Goal: Information Seeking & Learning: Learn about a topic

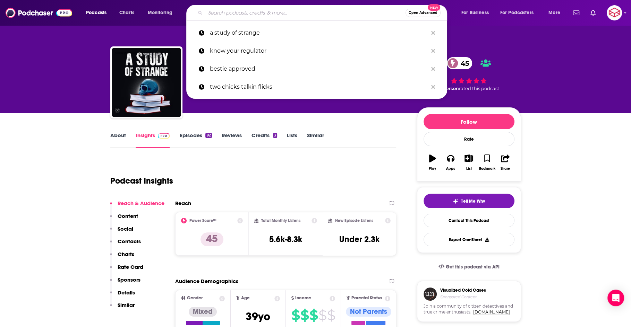
click at [224, 15] on input "Search podcasts, credits, & more..." at bounding box center [305, 12] width 200 height 11
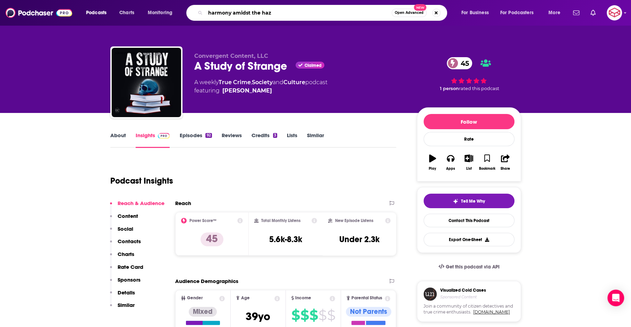
type input "harmony amidst the haze"
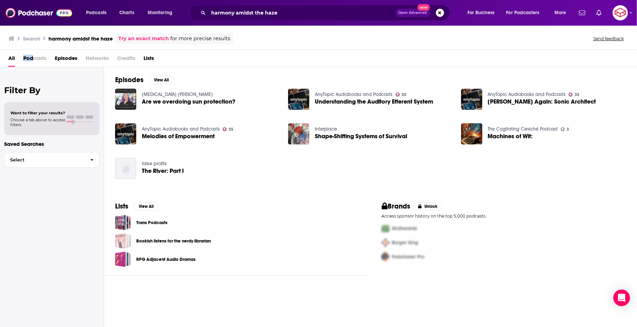
click at [33, 57] on span "Podcasts" at bounding box center [34, 60] width 23 height 14
click at [32, 57] on span "Podcasts" at bounding box center [34, 60] width 23 height 14
click at [35, 59] on span "Podcasts" at bounding box center [34, 60] width 23 height 14
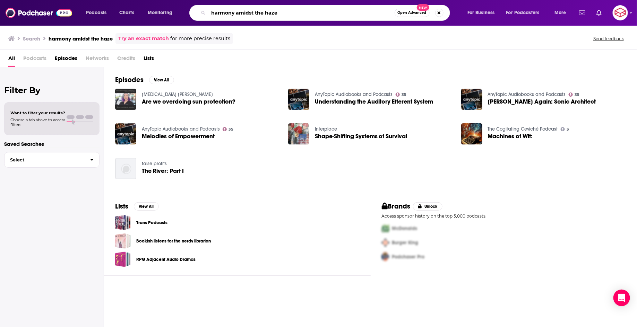
drag, startPoint x: 307, startPoint y: 12, endPoint x: 203, endPoint y: 6, distance: 104.2
click at [203, 6] on div "harmony amidst the haze Open Advanced New" at bounding box center [319, 13] width 261 height 16
type input "retrieving sanity"
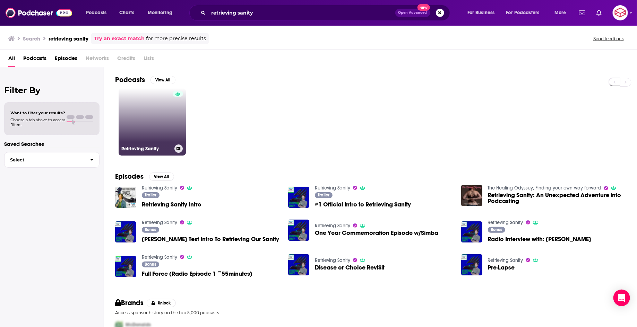
click at [162, 110] on link "Retrieving Sanity" at bounding box center [152, 121] width 67 height 67
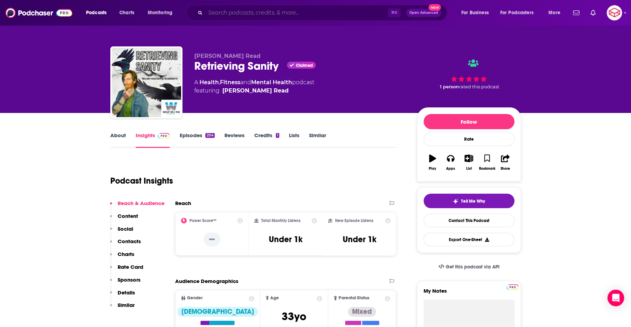
click at [285, 10] on input "Search podcasts, credits, & more..." at bounding box center [296, 12] width 182 height 11
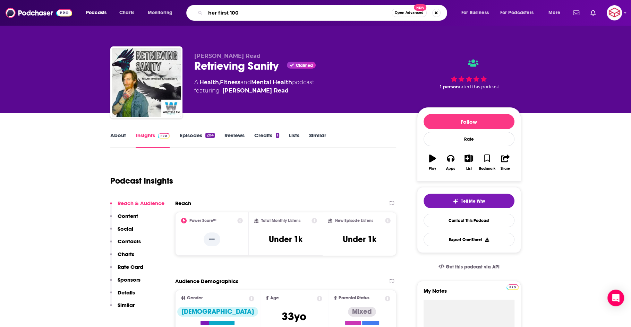
type input "her first 100k"
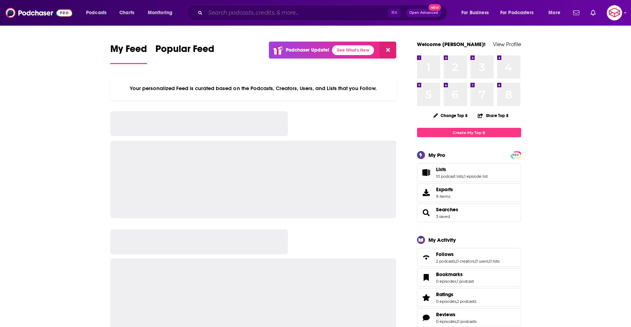
click at [223, 16] on input "Search podcasts, credits, & more..." at bounding box center [296, 12] width 182 height 11
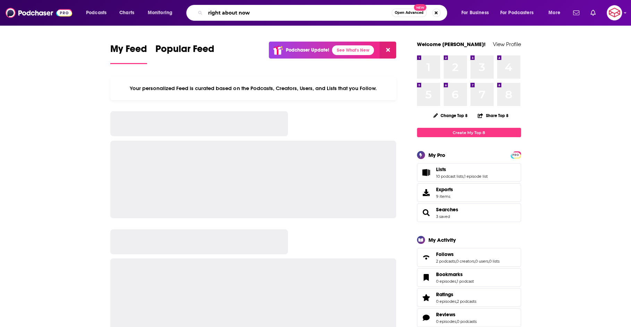
type input "right about now"
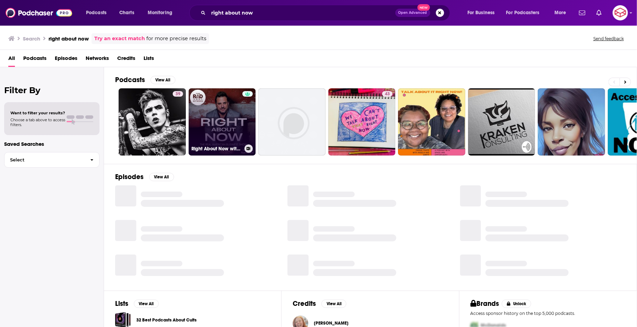
click at [227, 113] on link "Right About Now with Ryan Alford" at bounding box center [222, 121] width 67 height 67
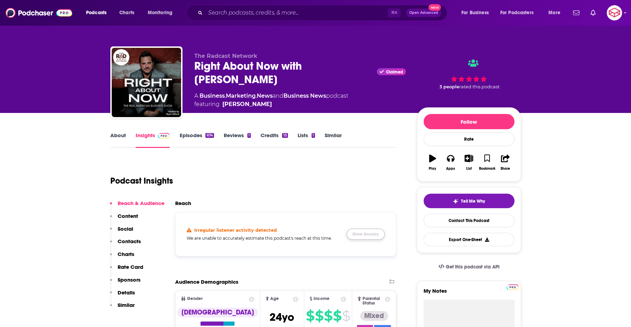
click at [378, 237] on button "Show Anyway" at bounding box center [365, 234] width 38 height 11
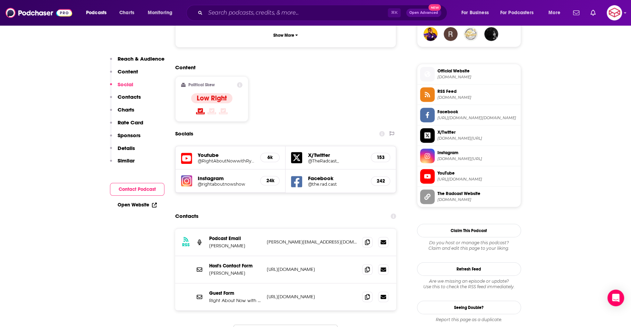
scroll to position [530, 0]
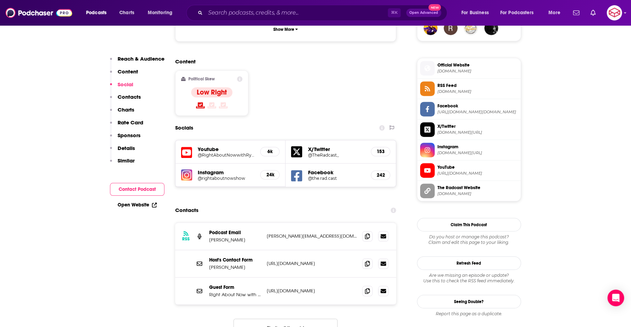
click at [265, 147] on div "6k" at bounding box center [269, 151] width 19 height 9
click at [270, 149] on h5 "6k" at bounding box center [270, 152] width 8 height 6
click at [277, 147] on div "6k" at bounding box center [269, 151] width 19 height 9
click at [216, 153] on h5 "@RightAboutNowwithRyanAlford" at bounding box center [226, 155] width 57 height 5
click at [268, 172] on h5 "24k" at bounding box center [270, 175] width 8 height 6
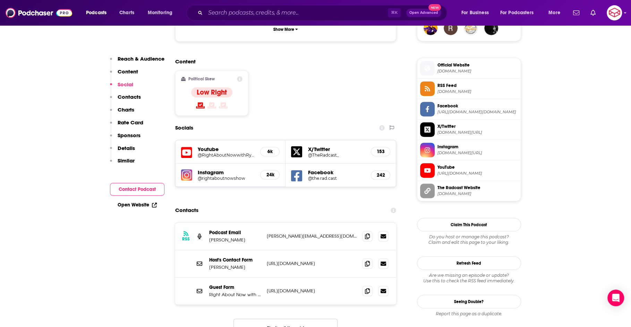
click at [202, 176] on h5 "@rightaboutnowshow" at bounding box center [226, 178] width 57 height 5
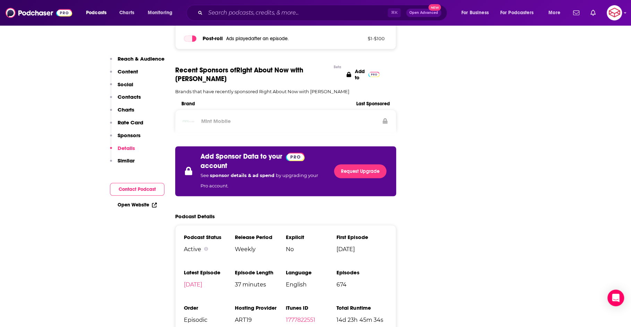
scroll to position [1060, 0]
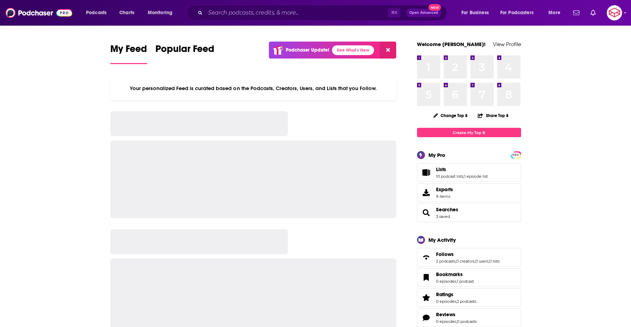
click at [312, 21] on div "Podcasts Charts Monitoring ⌘ K Open Advanced New For Business For Podcasters Mo…" at bounding box center [315, 13] width 631 height 26
click at [301, 16] on input "Search podcasts, credits, & more..." at bounding box center [296, 12] width 182 height 11
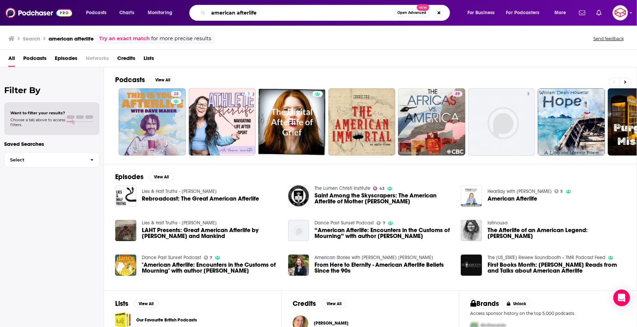
click at [264, 17] on input "american afterlife" at bounding box center [301, 12] width 186 height 11
drag, startPoint x: 262, startPoint y: 15, endPoint x: 178, endPoint y: 3, distance: 84.7
click at [178, 3] on div "Podcasts Charts Monitoring american afterlife Open Advanced New For Business Fo…" at bounding box center [318, 13] width 637 height 26
type input "queens podcast"
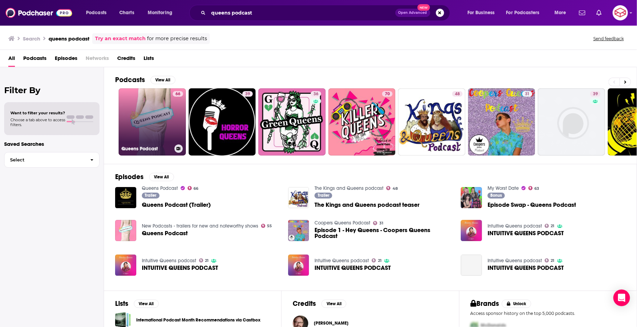
click at [140, 112] on link "66 Queens Podcast" at bounding box center [152, 121] width 67 height 67
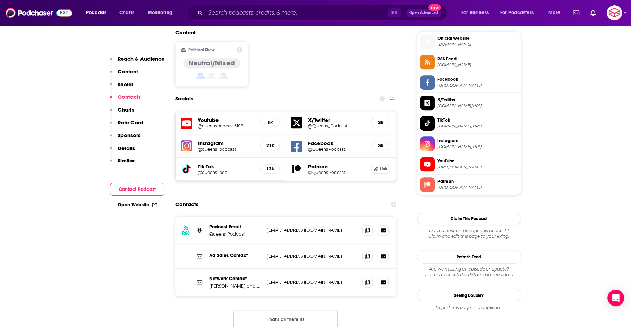
scroll to position [574, 0]
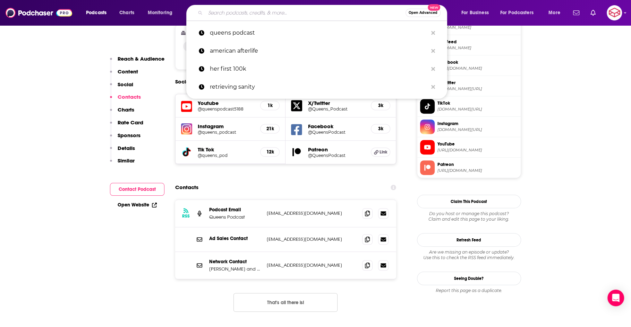
click at [270, 14] on input "Search podcasts, credits, & more..." at bounding box center [305, 12] width 200 height 11
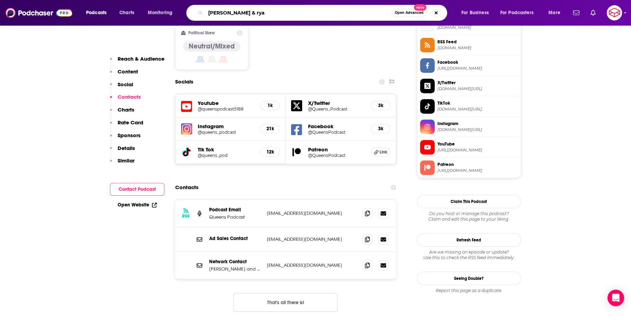
type input "toni & ryan"
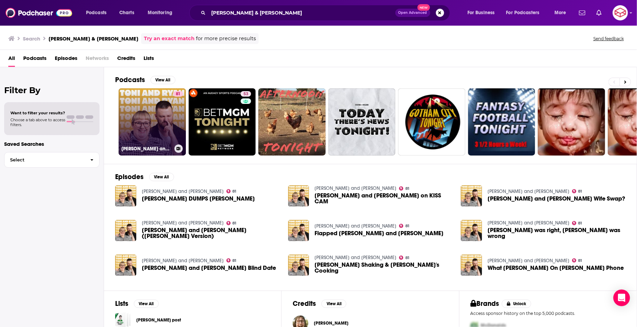
click at [151, 105] on link "81 Toni and Ryan" at bounding box center [152, 121] width 67 height 67
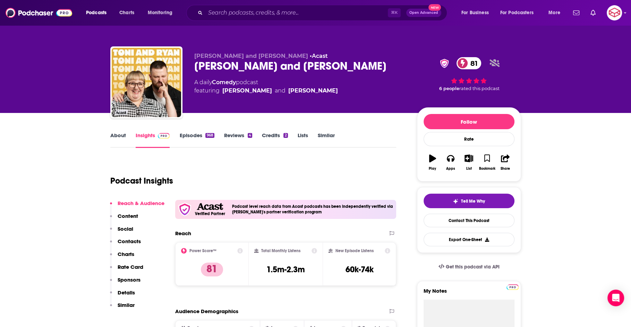
click at [121, 131] on div "About Insights Episodes 968 Reviews 4 Credits 2 Lists Similar" at bounding box center [253, 139] width 286 height 17
click at [120, 132] on link "About" at bounding box center [118, 140] width 16 height 16
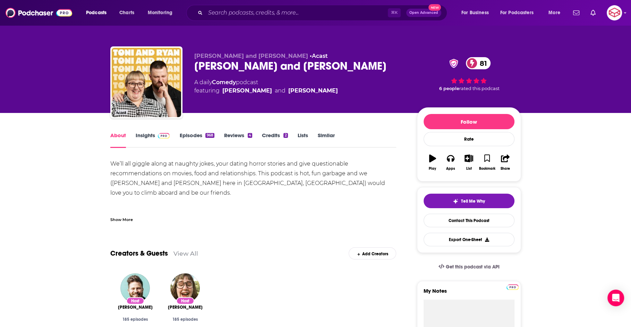
click at [156, 138] on span at bounding box center [162, 135] width 15 height 7
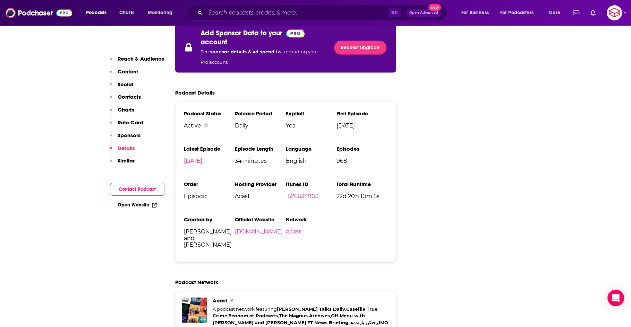
scroll to position [1299, 0]
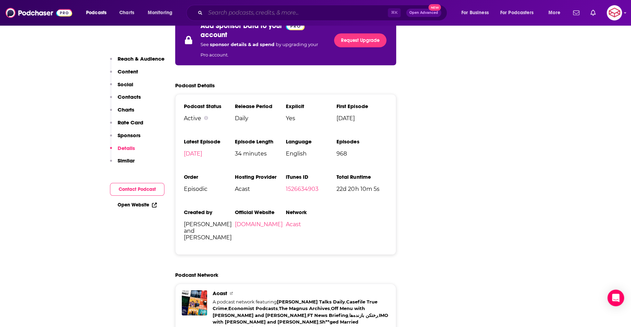
click at [261, 9] on input "Search podcasts, credits, & more..." at bounding box center [296, 12] width 182 height 11
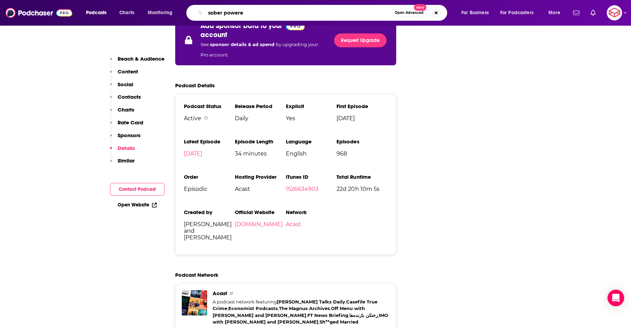
type input "sober powered"
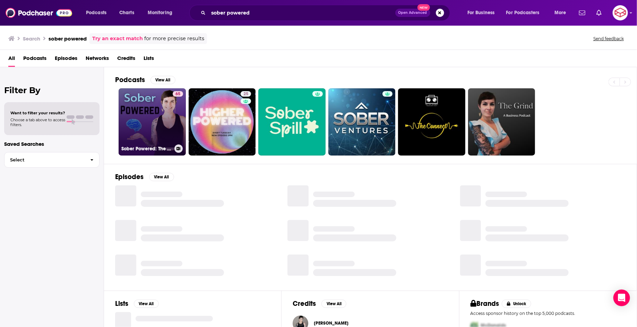
click at [166, 110] on link "65 Sober Powered: The Neuroscience of Being Sober" at bounding box center [152, 121] width 67 height 67
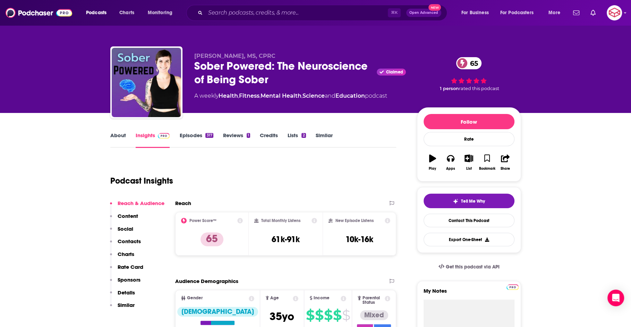
scroll to position [2, 0]
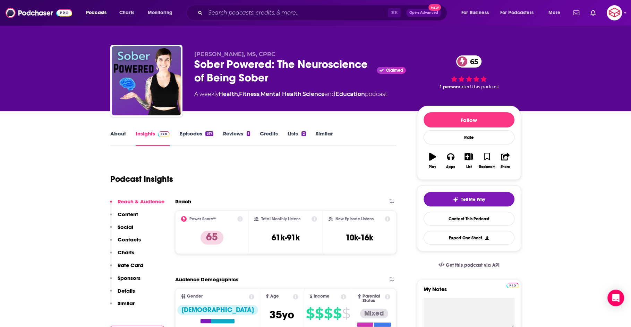
click at [121, 137] on link "About" at bounding box center [118, 138] width 16 height 16
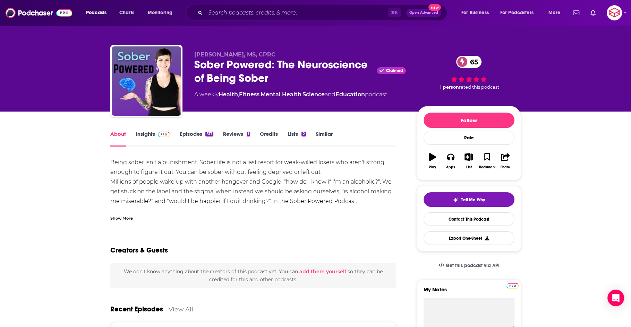
scroll to position [2, 0]
click at [189, 131] on link "Episodes 317" at bounding box center [196, 138] width 34 height 16
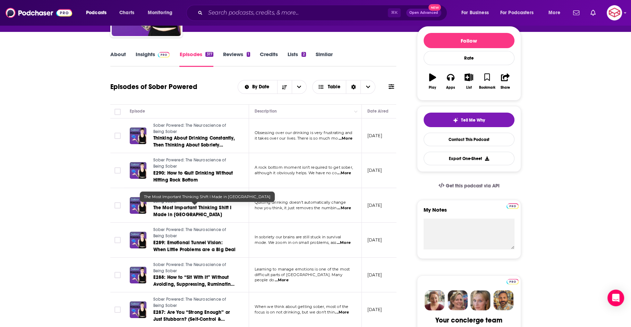
scroll to position [90, 0]
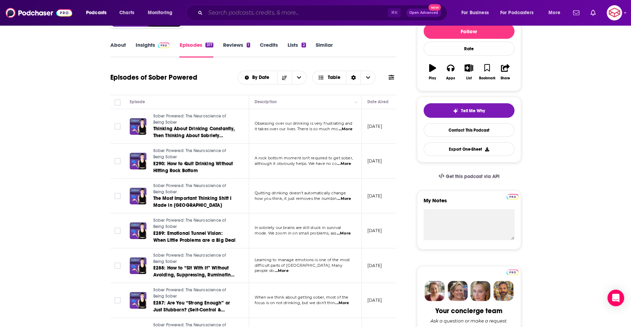
click at [239, 11] on input "Search podcasts, credits, & more..." at bounding box center [296, 12] width 182 height 11
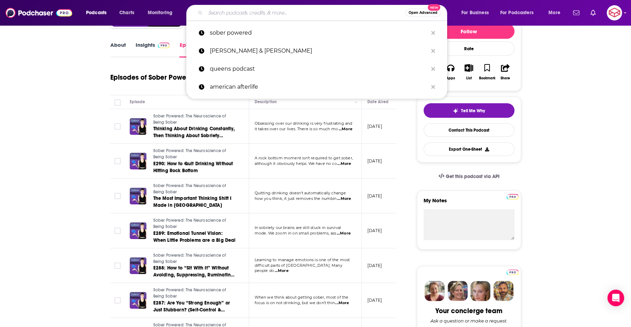
type input "d"
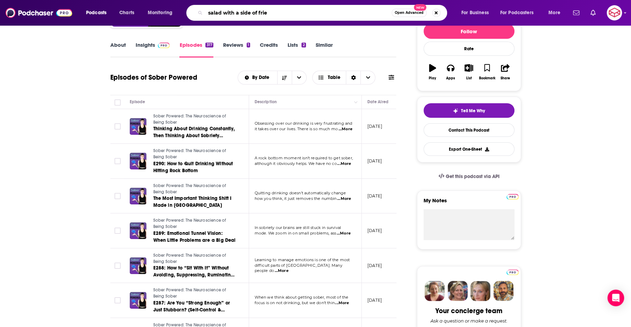
type input "salad with a side of fries"
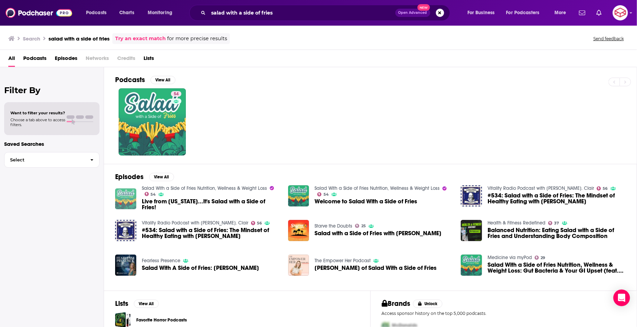
click at [129, 193] on img "Live from New York...It's Salad with a Side of Fries!" at bounding box center [125, 199] width 21 height 21
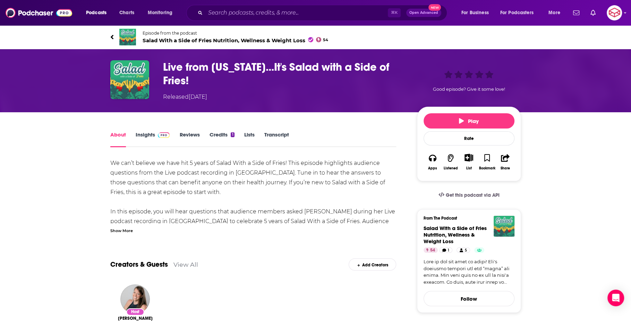
click at [295, 41] on span "Salad With a Side of Fries Nutrition, Wellness & Weight Loss 54" at bounding box center [235, 40] width 186 height 7
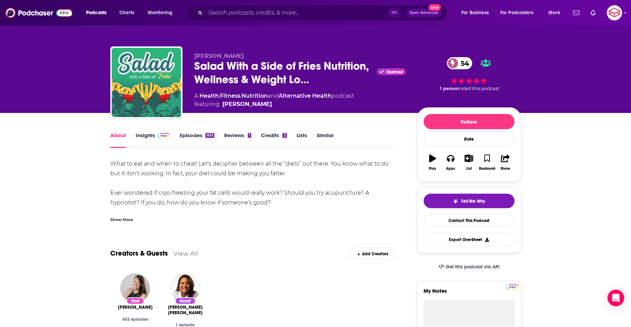
click at [149, 139] on link "Insights" at bounding box center [153, 140] width 34 height 16
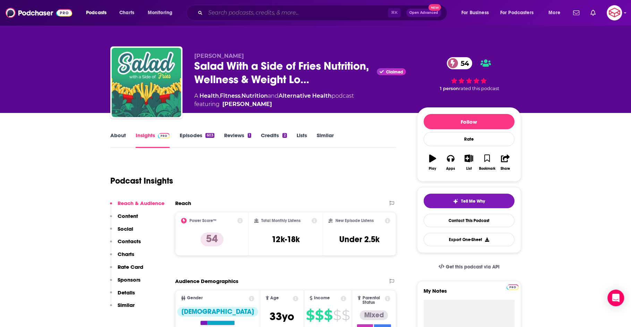
click at [259, 10] on input "Search podcasts, credits, & more..." at bounding box center [296, 12] width 182 height 11
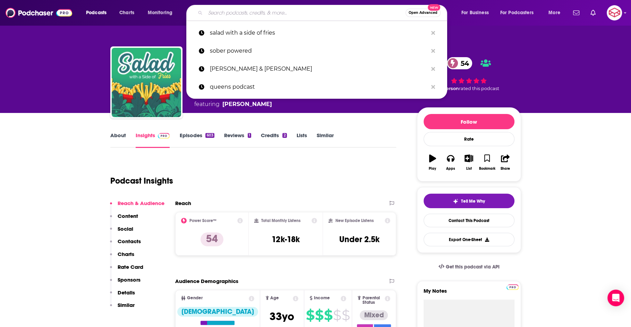
type input "e"
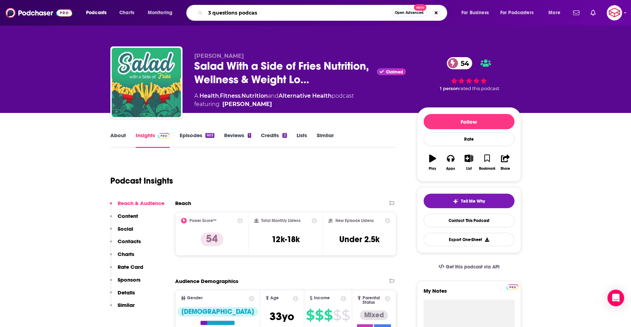
type input "3 questions podcast"
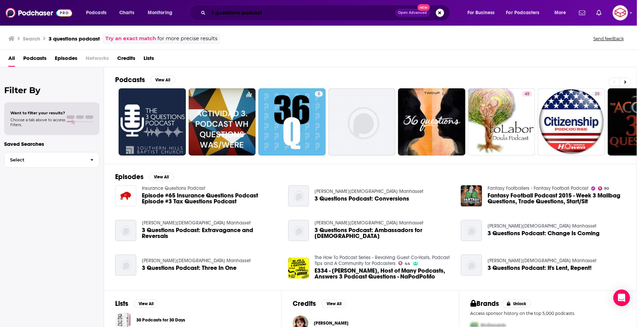
click at [294, 8] on input "3 questions podcast" at bounding box center [301, 12] width 187 height 11
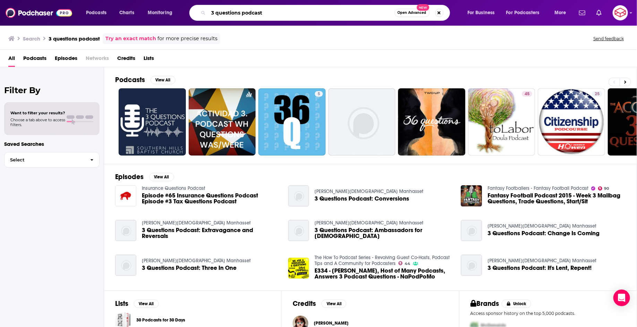
drag, startPoint x: 269, startPoint y: 11, endPoint x: 212, endPoint y: 7, distance: 57.0
click at [211, 8] on input "3 questions podcast" at bounding box center [301, 12] width 186 height 11
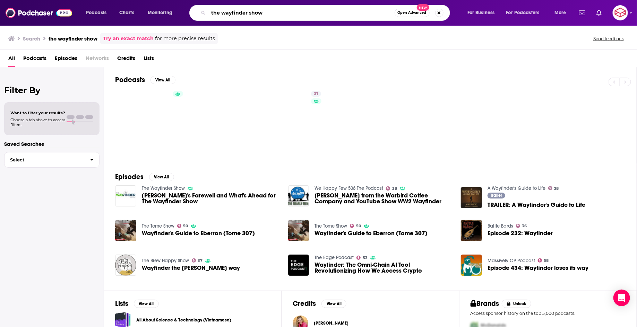
drag, startPoint x: 268, startPoint y: 12, endPoint x: 213, endPoint y: 11, distance: 55.1
click at [213, 11] on input "the wayfinder show" at bounding box center [301, 12] width 186 height 11
type input "t"
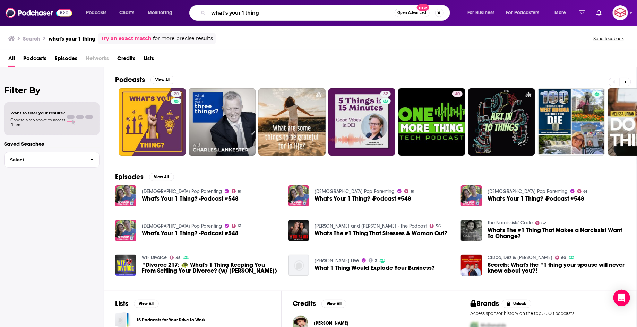
click at [283, 11] on input "what's your 1 thing" at bounding box center [301, 12] width 186 height 11
drag, startPoint x: 283, startPoint y: 11, endPoint x: 159, endPoint y: 11, distance: 123.1
click at [159, 11] on div "Podcasts Charts Monitoring what's your 1 thing Open Advanced New For Business F…" at bounding box center [327, 13] width 492 height 16
type input "beyond the DJ booth"
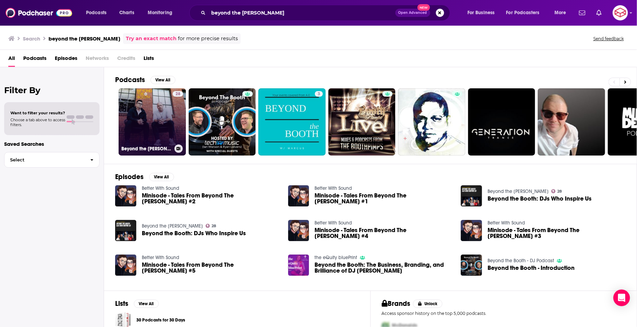
click at [166, 113] on link "28 Beyond the DJ Booth" at bounding box center [152, 121] width 67 height 67
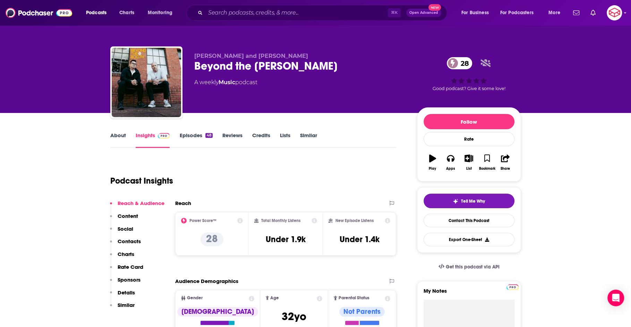
click at [116, 146] on link "About" at bounding box center [118, 140] width 16 height 16
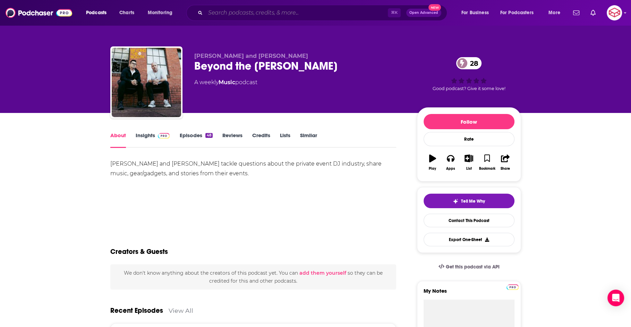
click at [282, 14] on input "Search podcasts, credits, & more..." at bounding box center [296, 12] width 182 height 11
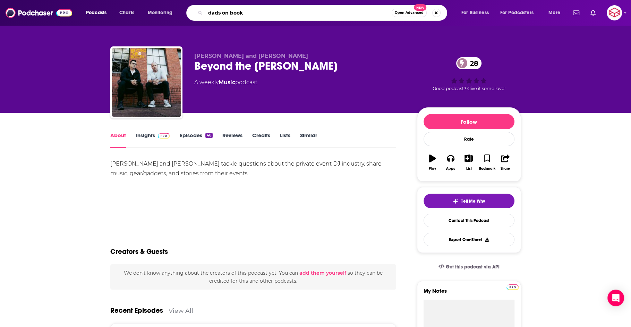
type input "dads on books"
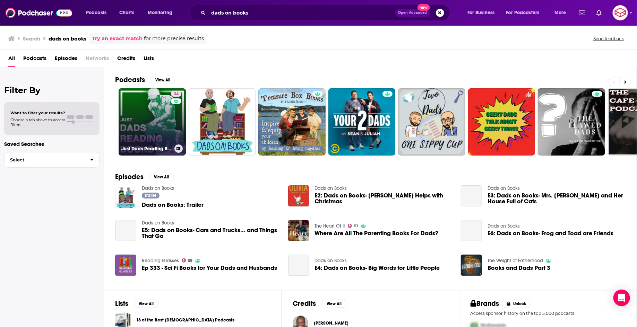
click at [150, 125] on link "34 Just Dads Reading Books" at bounding box center [152, 121] width 67 height 67
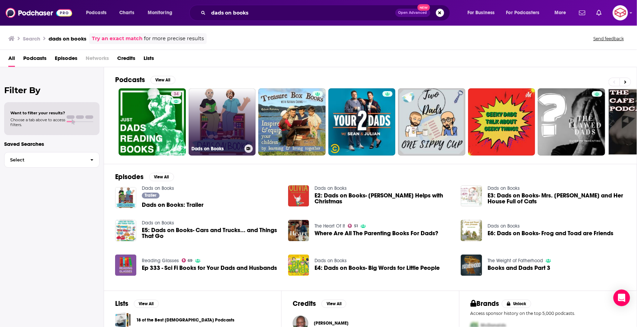
click at [197, 103] on link "Dads on Books" at bounding box center [222, 121] width 67 height 67
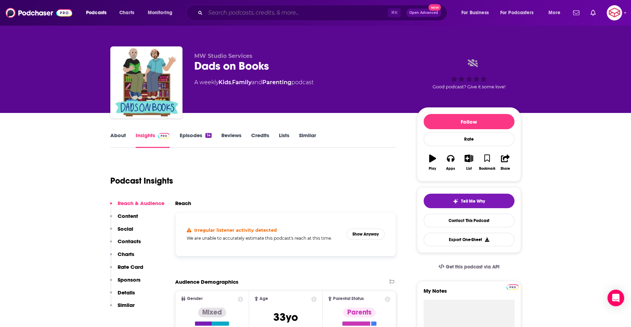
click at [287, 11] on input "Search podcasts, credits, & more..." at bounding box center [296, 12] width 182 height 11
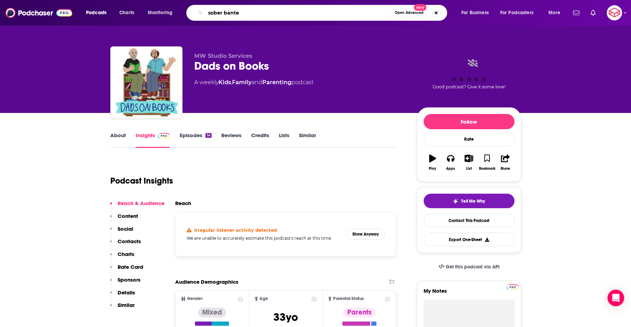
type input "sober banter"
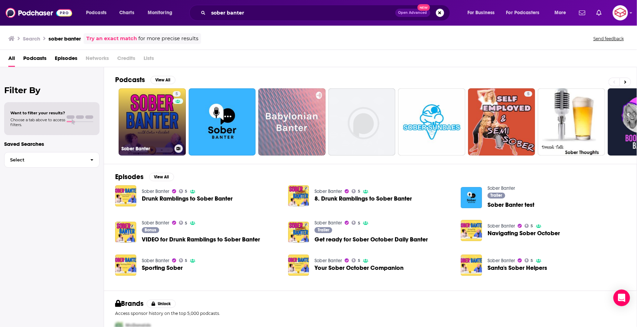
click at [136, 122] on link "5 Sober Banter" at bounding box center [152, 121] width 67 height 67
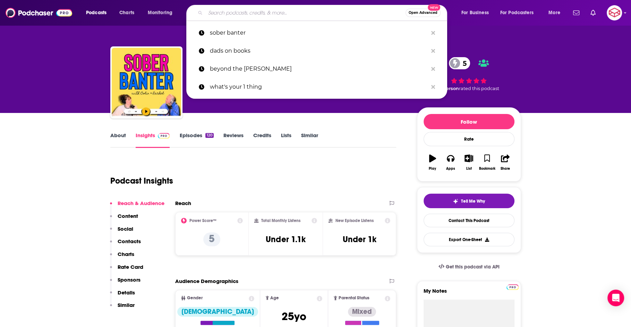
click at [322, 8] on input "Search podcasts, credits, & more..." at bounding box center [305, 12] width 200 height 11
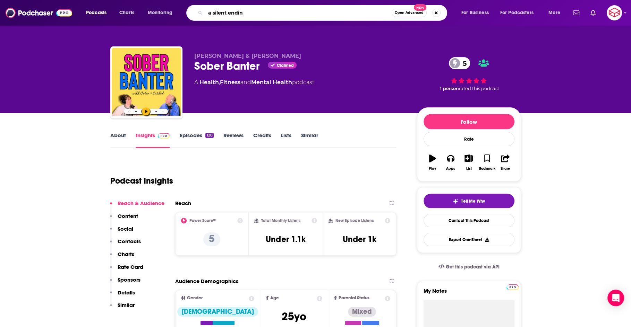
type input "a silent ending"
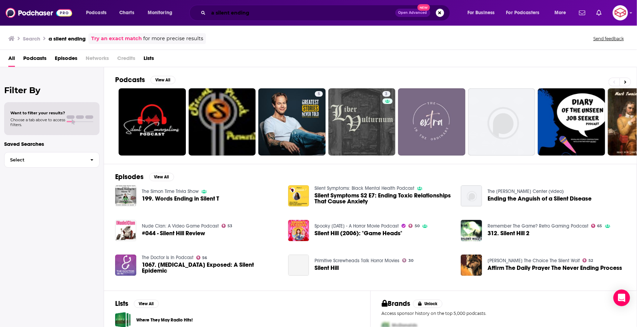
click at [314, 11] on input "a silent ending" at bounding box center [301, 12] width 187 height 11
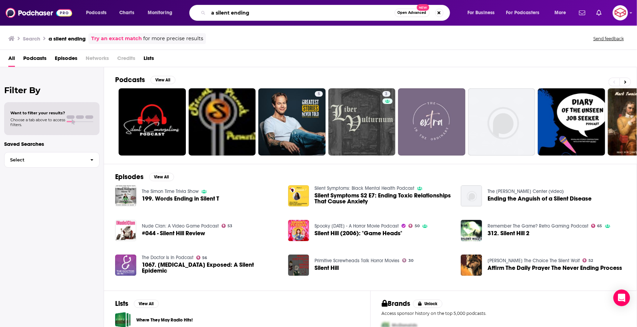
drag, startPoint x: 255, startPoint y: 12, endPoint x: 192, endPoint y: 7, distance: 63.6
click at [193, 8] on div "a silent ending Open Advanced New" at bounding box center [319, 13] width 261 height 16
type input "bite at a time books"
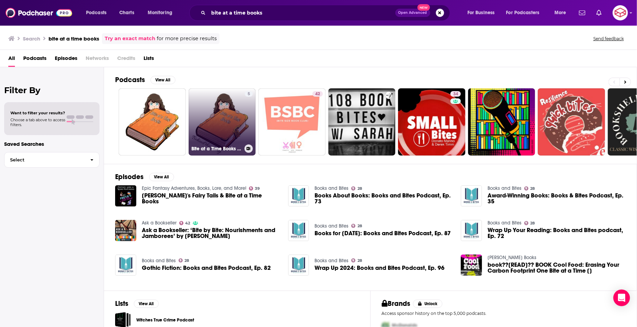
click at [206, 109] on link "5 Bite at a Time Books Behind the Story" at bounding box center [222, 121] width 67 height 67
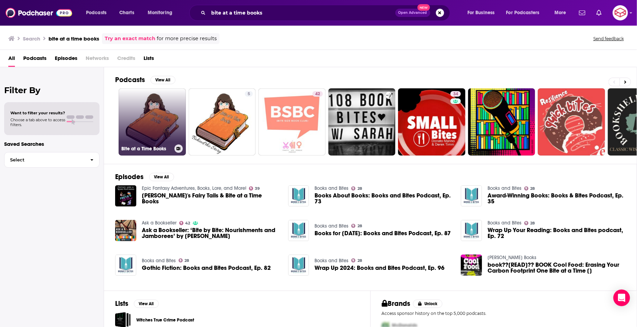
click at [162, 131] on link "Bite at a Time Books" at bounding box center [152, 121] width 67 height 67
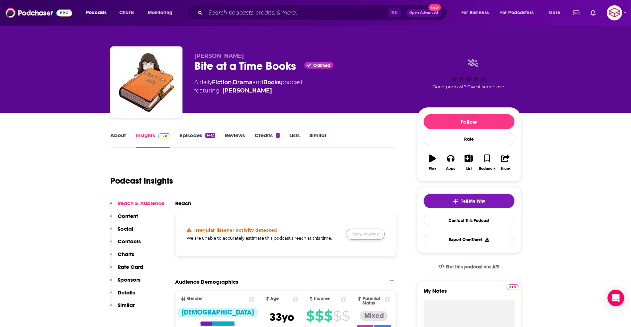
click at [358, 233] on button "Show Anyway" at bounding box center [365, 234] width 38 height 11
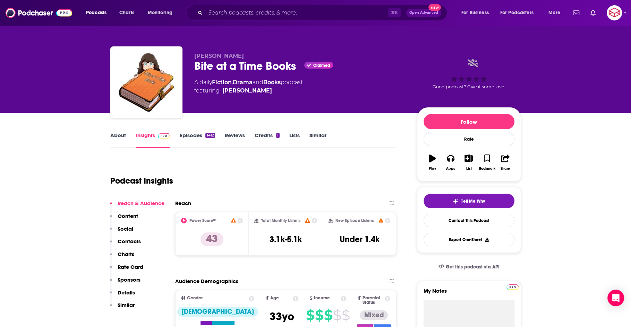
click at [116, 137] on link "About" at bounding box center [118, 140] width 16 height 16
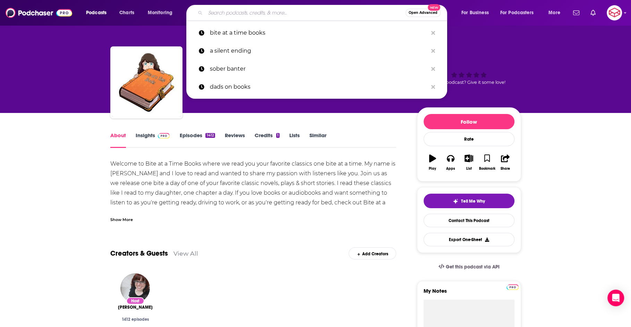
click at [316, 14] on input "Search podcasts, credits, & more..." at bounding box center [305, 12] width 200 height 11
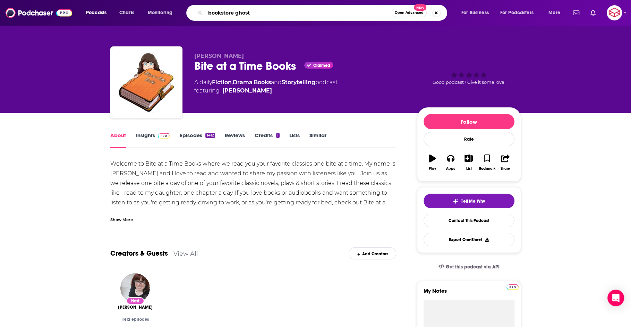
type input "bookstore ghosts"
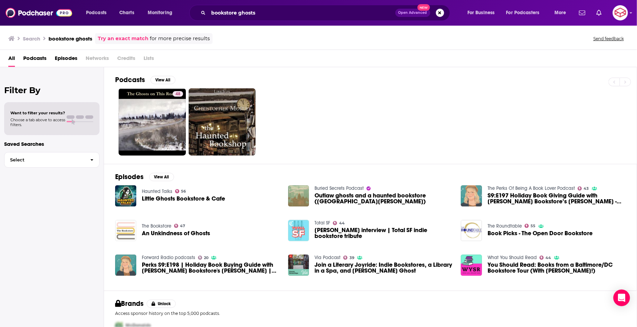
click at [123, 232] on img "An Unkindness of Ghosts" at bounding box center [125, 230] width 21 height 21
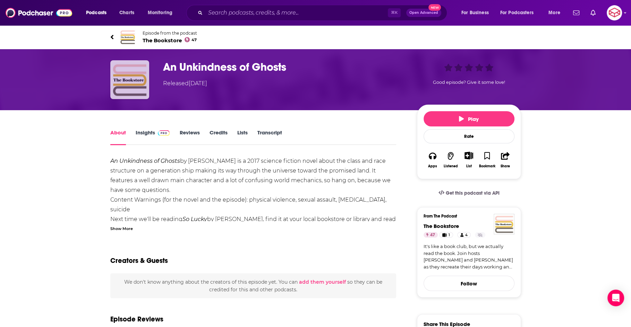
click at [112, 83] on img "An Unkindness of Ghosts" at bounding box center [129, 79] width 39 height 39
click at [141, 94] on img "An Unkindness of Ghosts" at bounding box center [129, 79] width 39 height 39
click at [164, 37] on span "The Bookstore 47" at bounding box center [169, 40] width 54 height 7
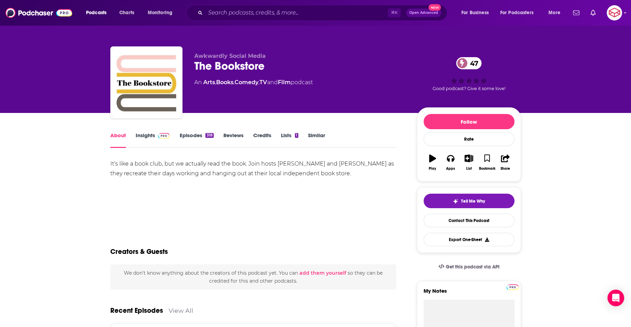
click at [156, 138] on span at bounding box center [162, 135] width 15 height 7
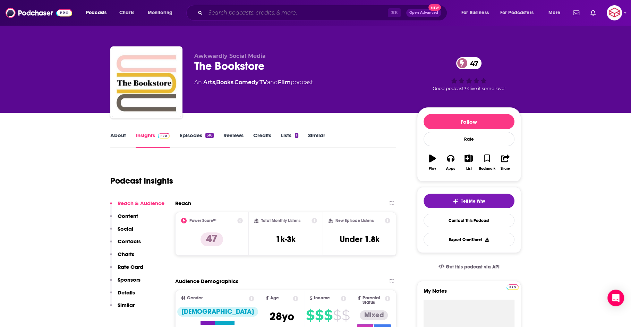
click at [252, 10] on input "Search podcasts, credits, & more..." at bounding box center [296, 12] width 182 height 11
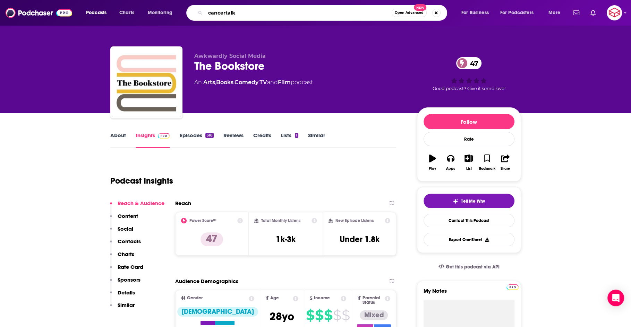
type input "cancertalks"
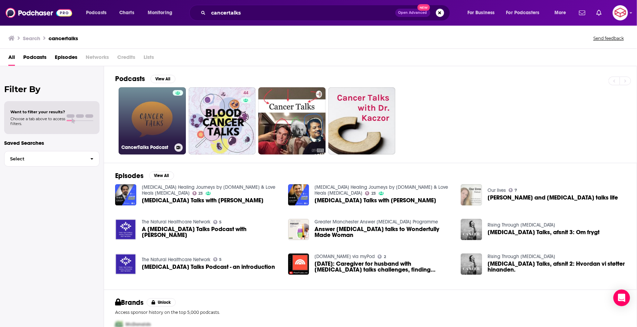
click at [145, 102] on link "CancerTalks Podcast" at bounding box center [152, 120] width 67 height 67
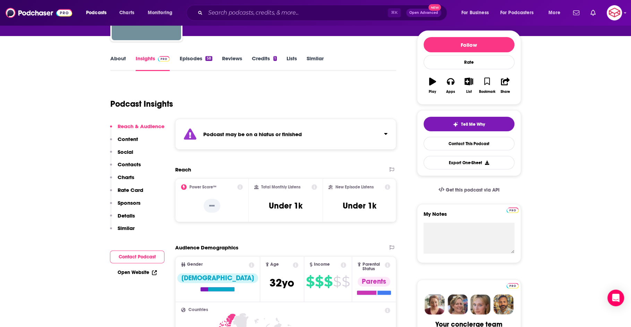
scroll to position [2, 0]
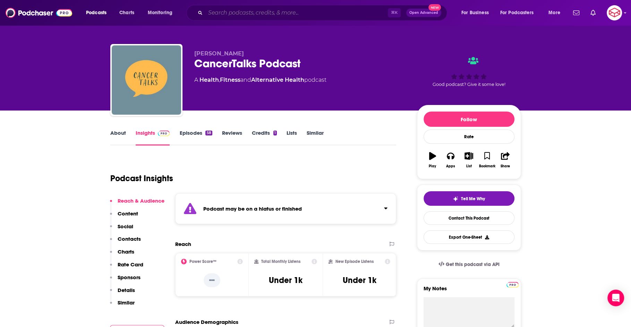
click at [304, 15] on input "Search podcasts, credits, & more..." at bounding box center [296, 12] width 182 height 11
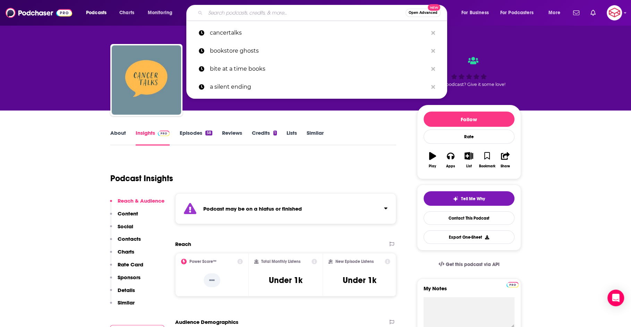
type input ";"
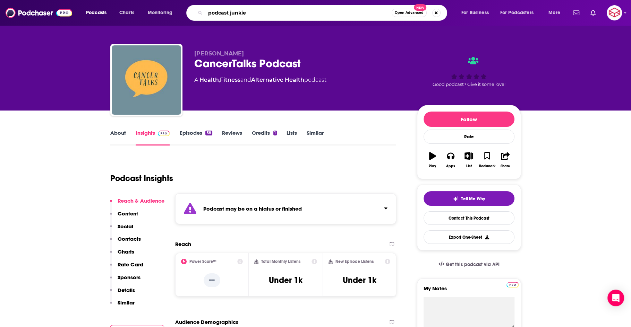
type input "podcast junkies"
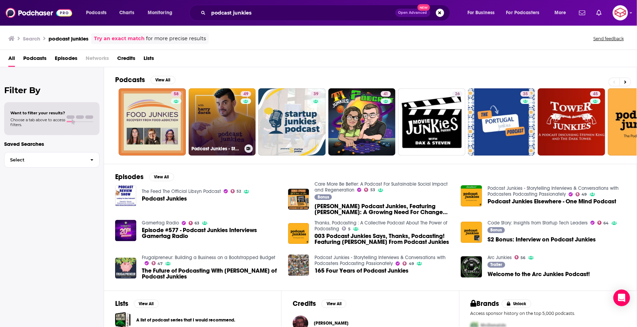
click at [235, 120] on link "49 Podcast Junkies - Storytelling Interviews & Conversations with Podcasters Po…" at bounding box center [222, 121] width 67 height 67
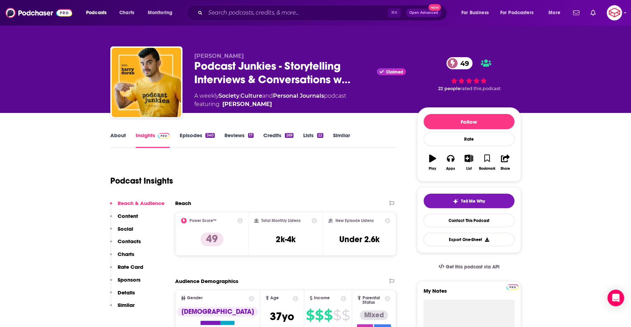
click at [117, 140] on link "About" at bounding box center [118, 140] width 16 height 16
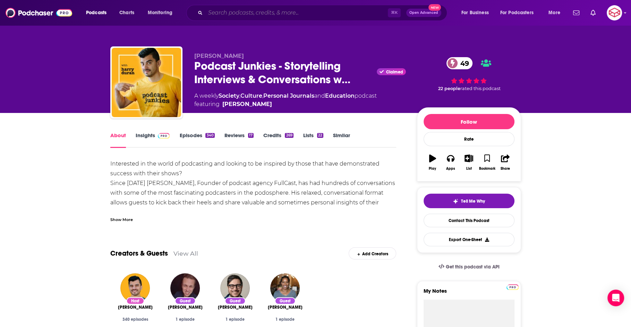
click at [310, 9] on input "Search podcasts, credits, & more..." at bounding box center [296, 12] width 182 height 11
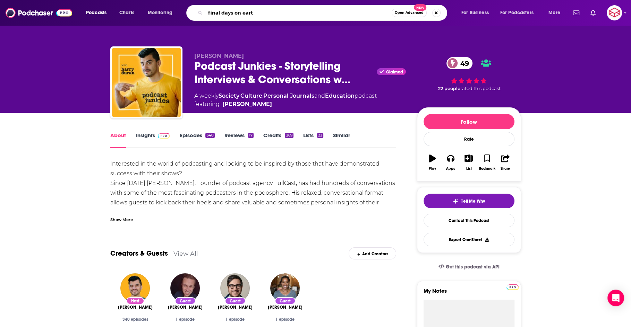
type input "final days on earth"
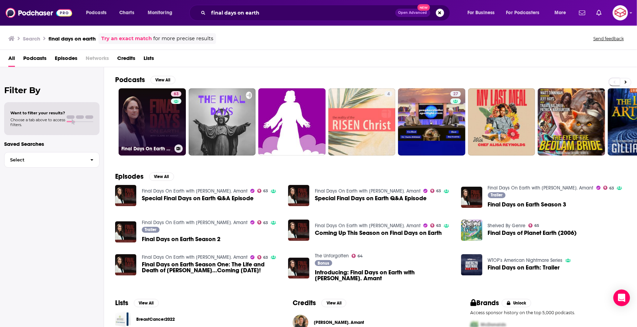
click at [165, 127] on link "63 Final Days On Earth with Claire St. Amant" at bounding box center [152, 121] width 67 height 67
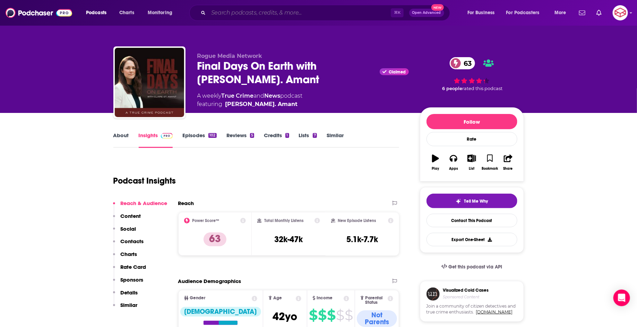
click at [269, 7] on input "Search podcasts, credits, & more..." at bounding box center [299, 12] width 182 height 11
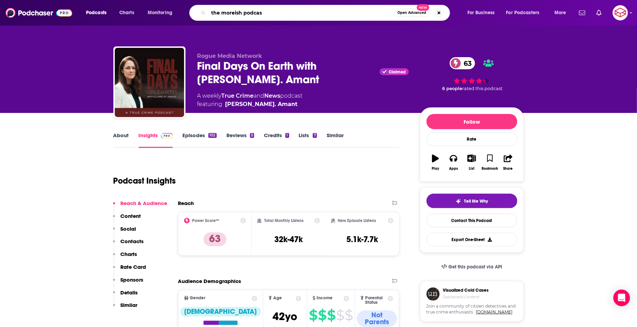
type input "the moreish podcast"
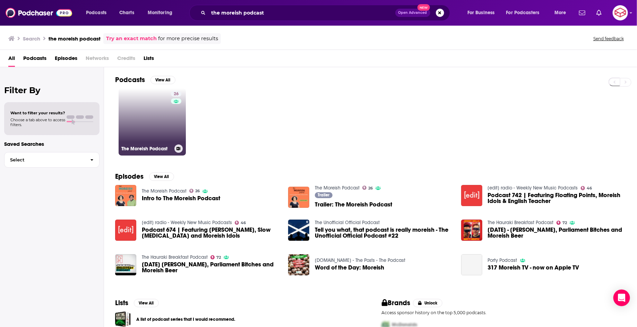
click at [132, 116] on link "26 The Moreish Podcast" at bounding box center [152, 121] width 67 height 67
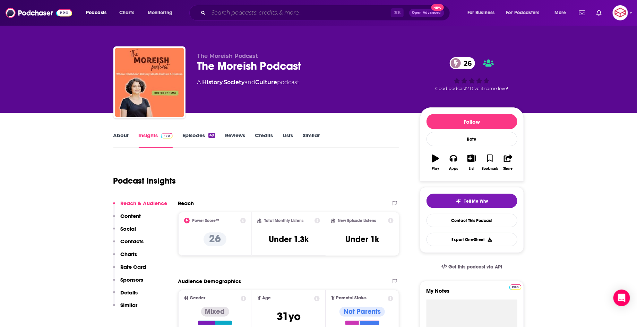
click at [253, 12] on input "Search podcasts, credits, & more..." at bounding box center [299, 12] width 182 height 11
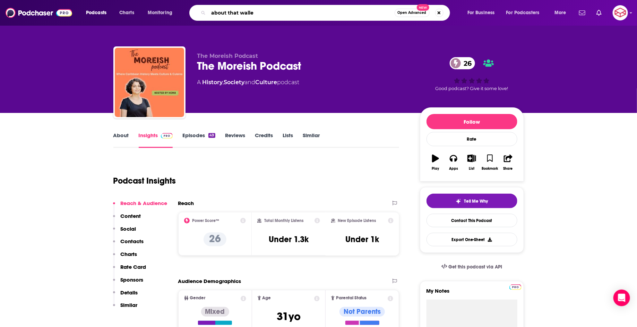
type input "about that wallet"
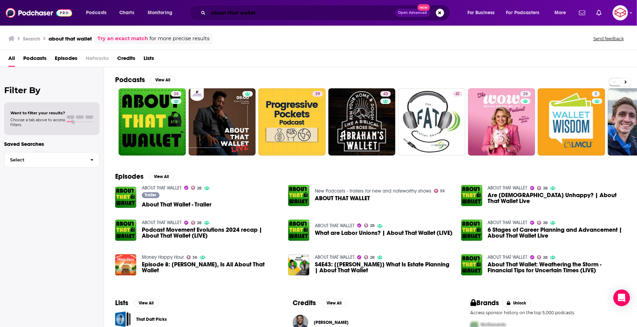
click at [338, 11] on input "about that wallet" at bounding box center [301, 12] width 187 height 11
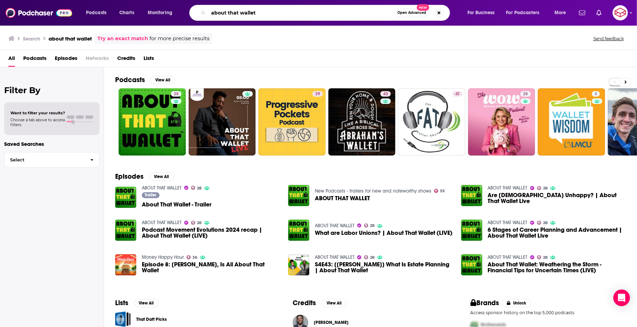
drag, startPoint x: 268, startPoint y: 16, endPoint x: 180, endPoint y: 13, distance: 88.8
click at [182, 14] on div "Podcasts Charts Monitoring about that wallet Open Advanced New For Business For…" at bounding box center [327, 13] width 492 height 16
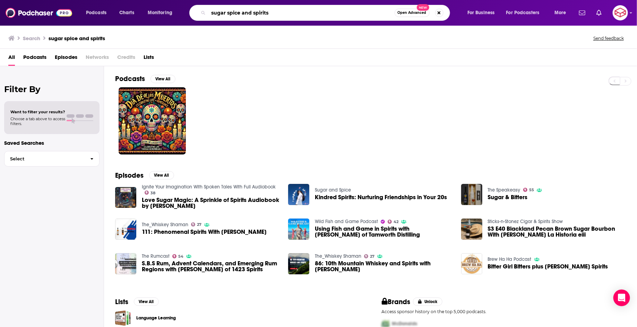
drag, startPoint x: 278, startPoint y: 16, endPoint x: 143, endPoint y: 13, distance: 135.2
click at [143, 13] on div "Podcasts Charts Monitoring sugar spice and spirits Open Advanced New For Busine…" at bounding box center [327, 13] width 492 height 16
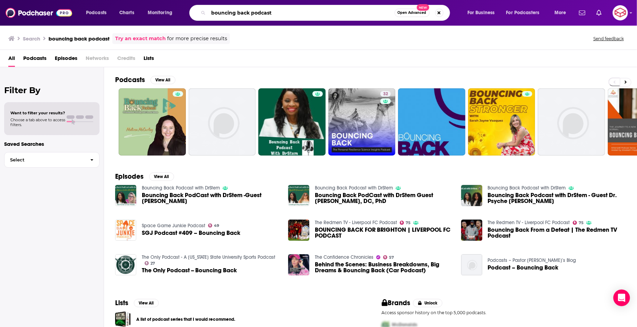
drag, startPoint x: 318, startPoint y: 8, endPoint x: 166, endPoint y: -8, distance: 152.7
click at [166, 0] on html "Podcasts Charts Monitoring bouncing back podcast Open Advanced New For Business…" at bounding box center [318, 163] width 637 height 327
drag, startPoint x: 277, startPoint y: 12, endPoint x: 157, endPoint y: -17, distance: 122.9
click at [157, 0] on html "Podcasts Charts Monitoring bouncing back podcast Open Advanced New For Business…" at bounding box center [318, 163] width 637 height 327
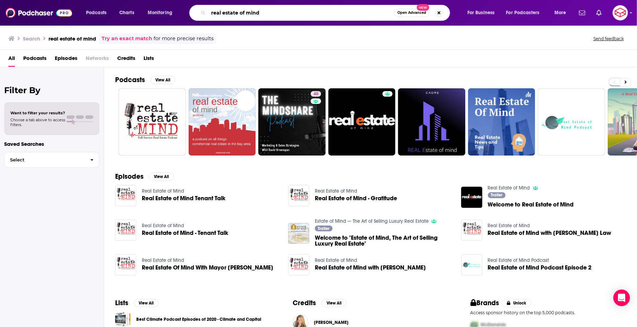
drag, startPoint x: 284, startPoint y: 14, endPoint x: 171, endPoint y: 11, distance: 113.0
click at [175, 12] on div "Podcasts Charts Monitoring real estate of mind Open Advanced New For Business F…" at bounding box center [327, 13] width 492 height 16
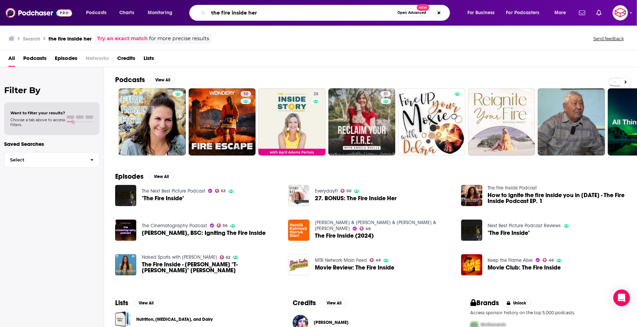
drag, startPoint x: 274, startPoint y: 13, endPoint x: 168, endPoint y: 8, distance: 105.8
click at [172, 8] on div "Podcasts Charts Monitoring the fire inside her Open Advanced New For Business F…" at bounding box center [327, 13] width 492 height 16
type input "mind the force"
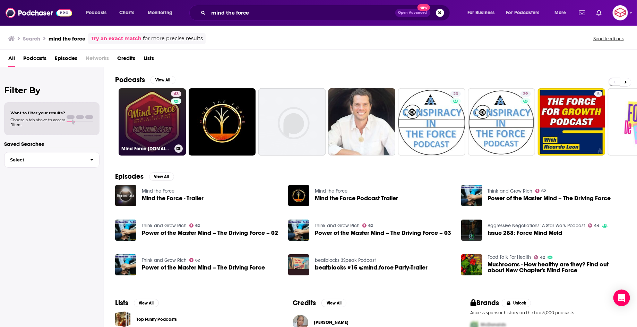
click at [170, 118] on link "43 Mind Force Radio.com" at bounding box center [152, 121] width 67 height 67
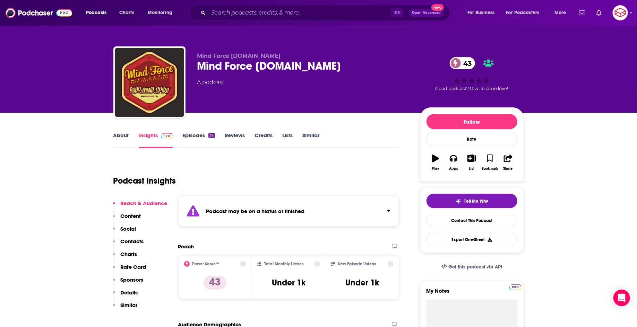
click at [122, 138] on link "About" at bounding box center [121, 140] width 16 height 16
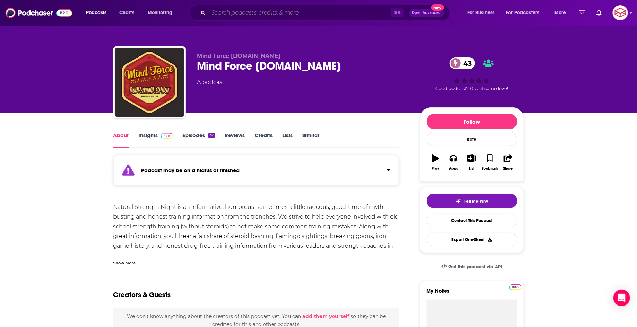
click at [316, 14] on input "Search podcasts, credits, & more..." at bounding box center [299, 12] width 182 height 11
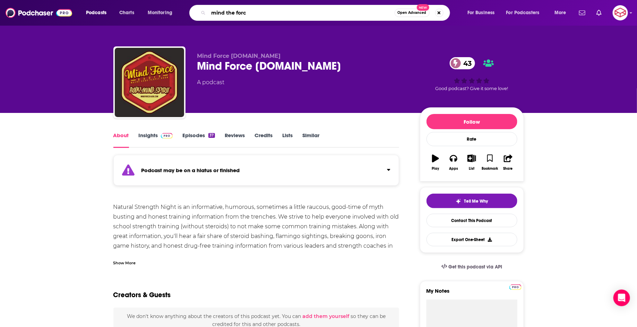
type input "mind the force"
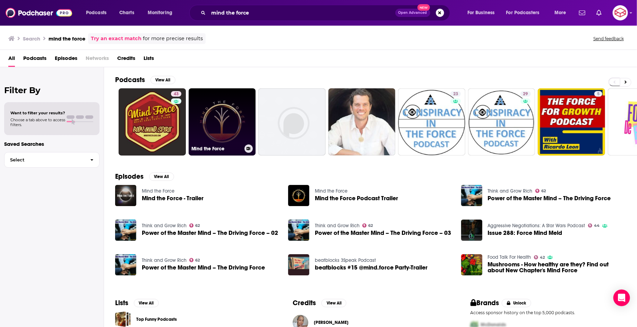
click at [229, 125] on link "Mind the Force" at bounding box center [222, 121] width 67 height 67
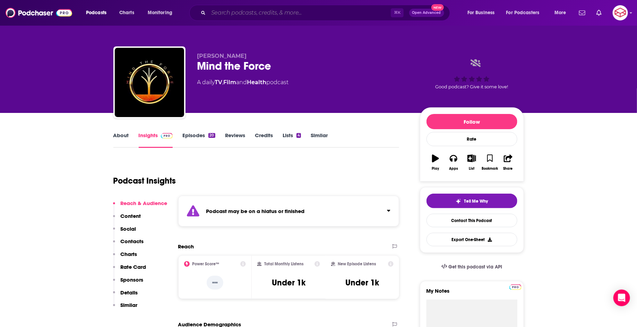
click at [284, 14] on input "Search podcasts, credits, & more..." at bounding box center [299, 12] width 182 height 11
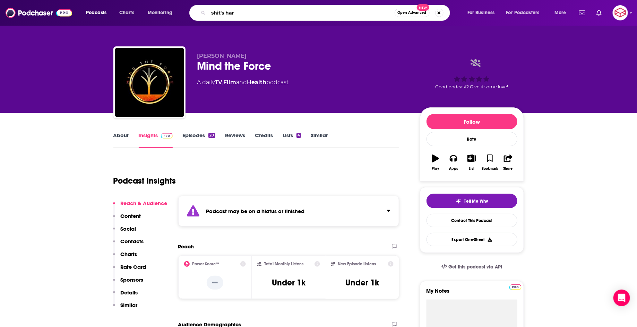
type input "shit's hard"
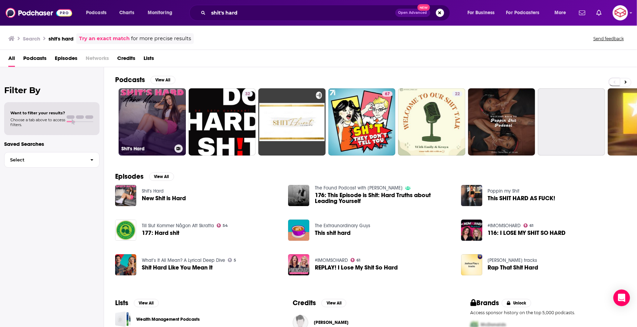
click at [158, 119] on link "Shit's Hard" at bounding box center [152, 121] width 67 height 67
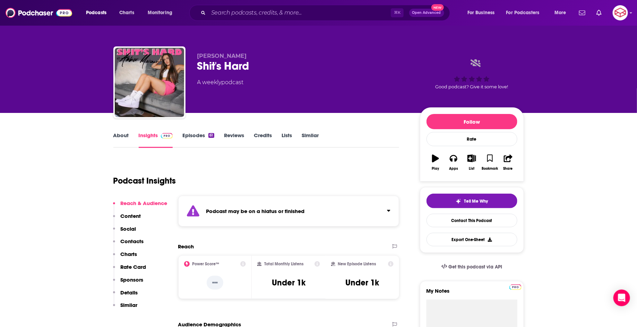
click at [114, 135] on link "About" at bounding box center [121, 140] width 16 height 16
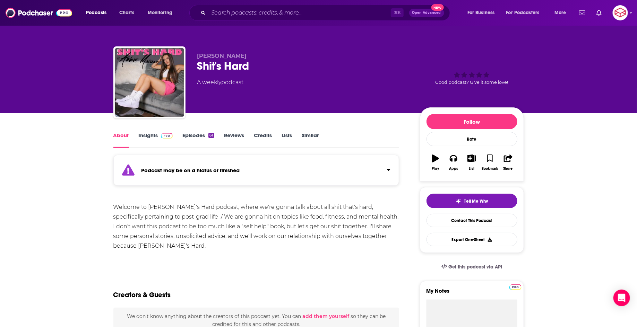
click at [203, 140] on link "Episodes 61" at bounding box center [198, 140] width 32 height 16
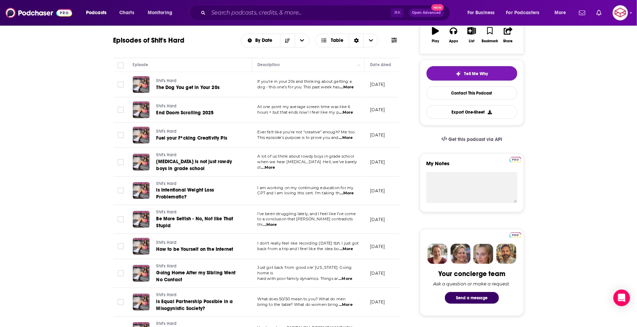
scroll to position [129, 0]
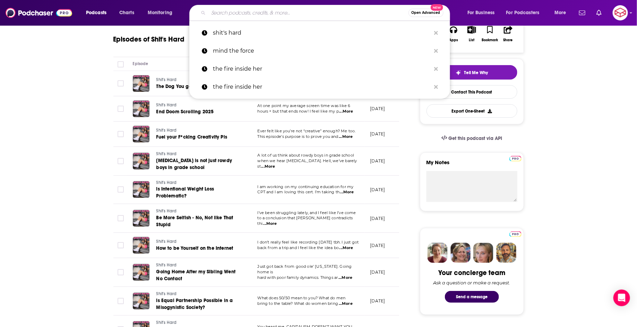
click at [321, 10] on input "Search podcasts, credits, & more..." at bounding box center [308, 12] width 200 height 11
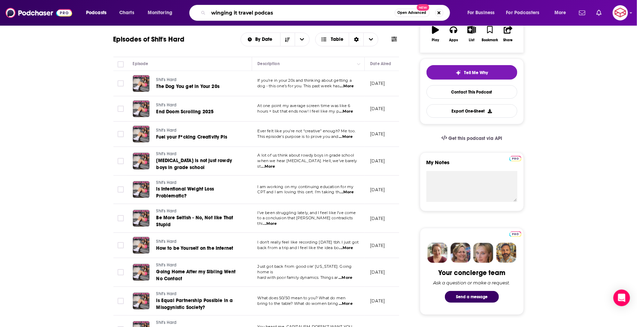
type input "winging it travel podcast"
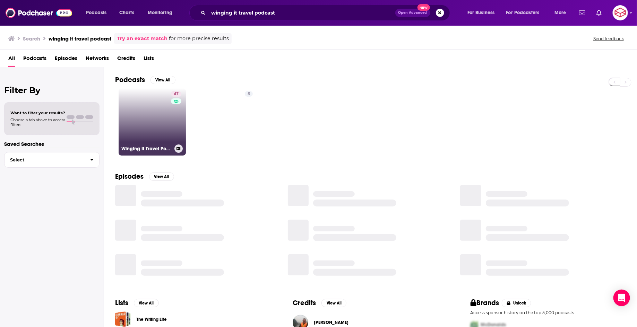
click at [164, 120] on link "47 Winging It Travel Podcast" at bounding box center [152, 121] width 67 height 67
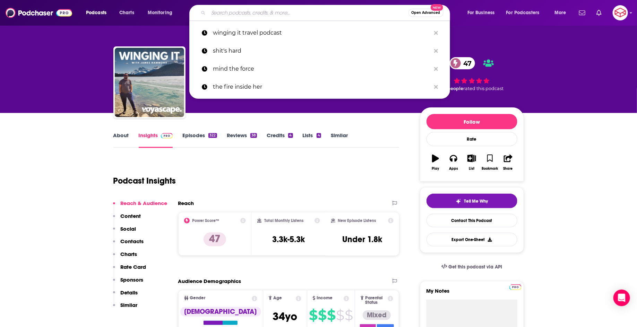
click at [293, 15] on input "Search podcasts, credits, & more..." at bounding box center [308, 12] width 200 height 11
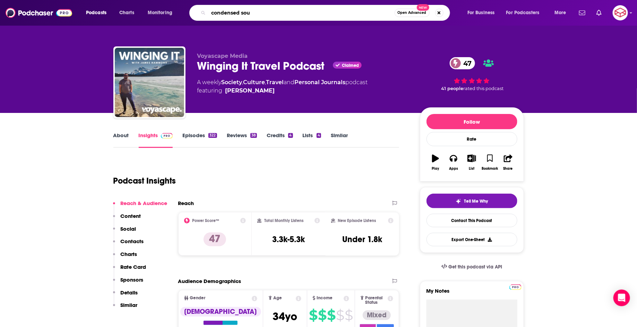
type input "condensed soup"
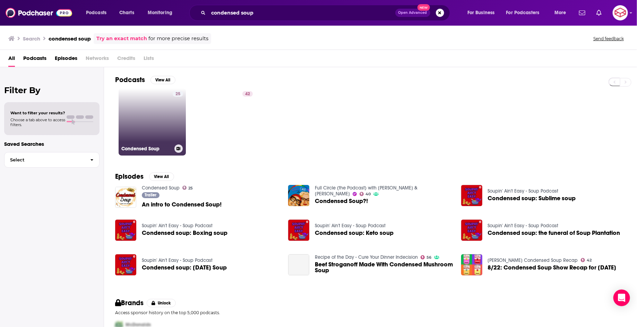
click at [174, 114] on div "25" at bounding box center [178, 117] width 10 height 53
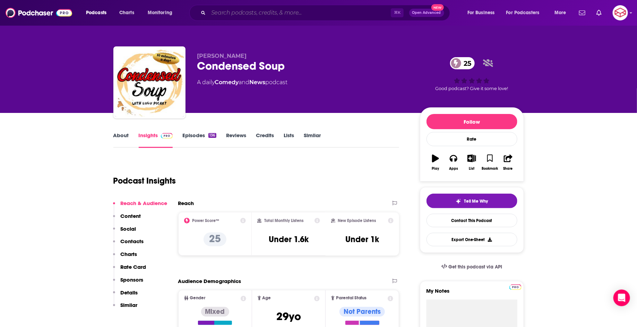
click at [251, 14] on input "Search podcasts, credits, & more..." at bounding box center [299, 12] width 182 height 11
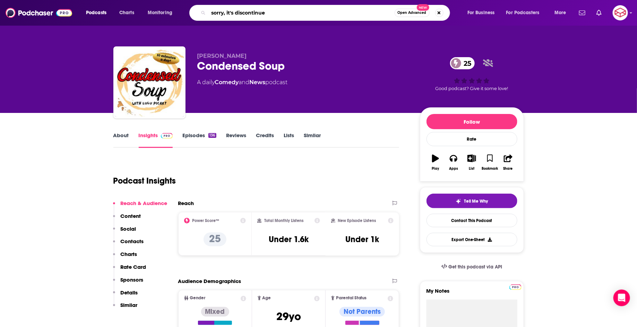
type input "sorry, it's discontinued"
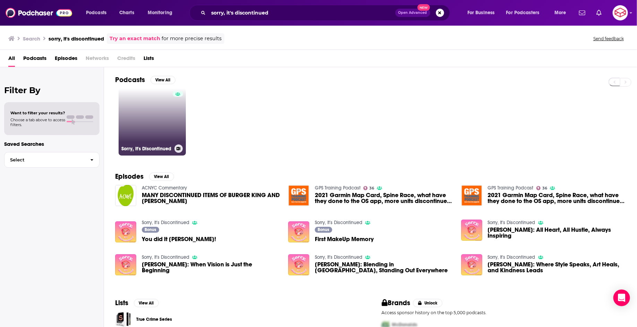
click at [137, 116] on link "Sorry, It's Discontinued" at bounding box center [152, 121] width 67 height 67
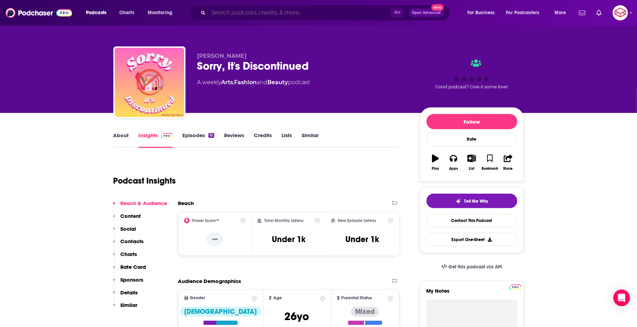
click at [286, 12] on input "Search podcasts, credits, & more..." at bounding box center [299, 12] width 182 height 11
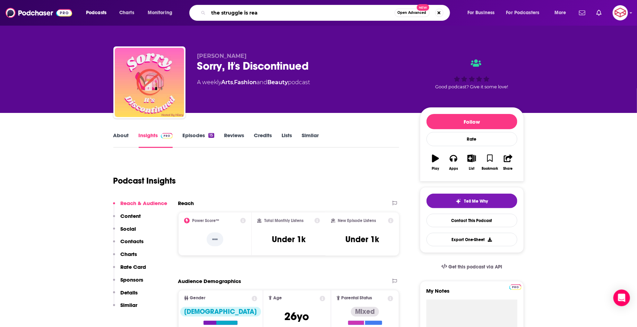
type input "the struggle is real"
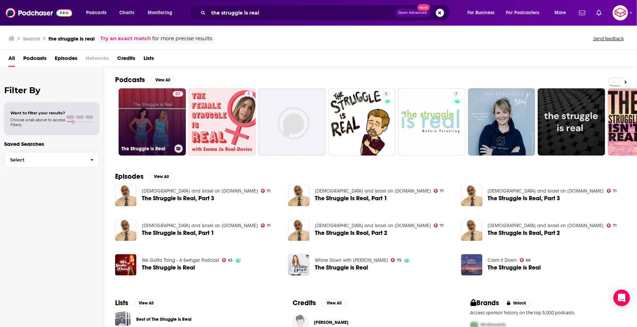
click at [148, 121] on link "37 The Struggle is Real" at bounding box center [152, 121] width 67 height 67
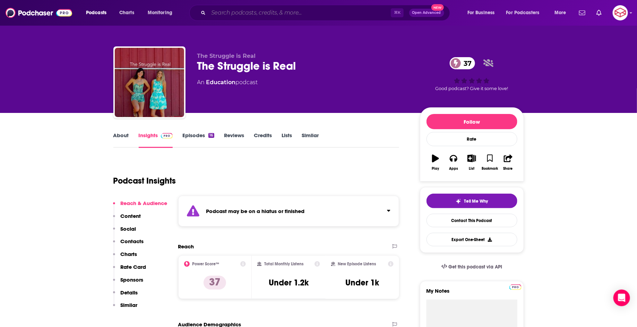
click at [309, 16] on input "Search podcasts, credits, & more..." at bounding box center [299, 12] width 182 height 11
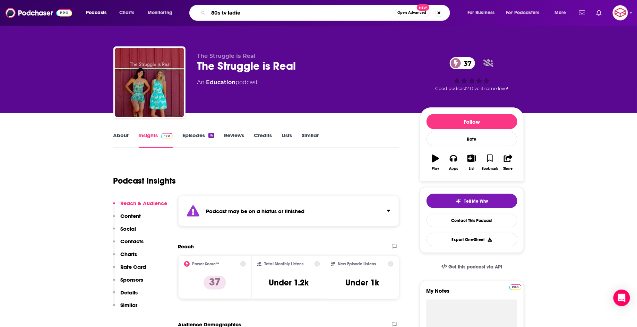
type input "80s tv ladies"
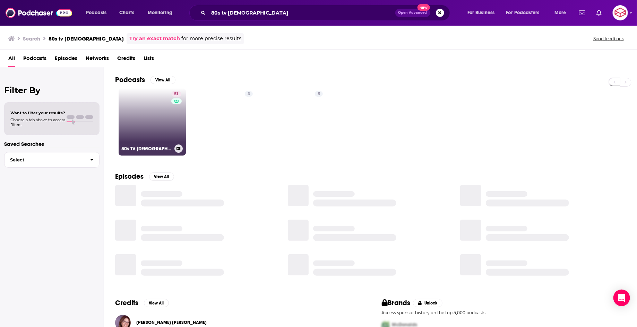
click at [139, 129] on link "51 80s TV Ladies" at bounding box center [152, 121] width 67 height 67
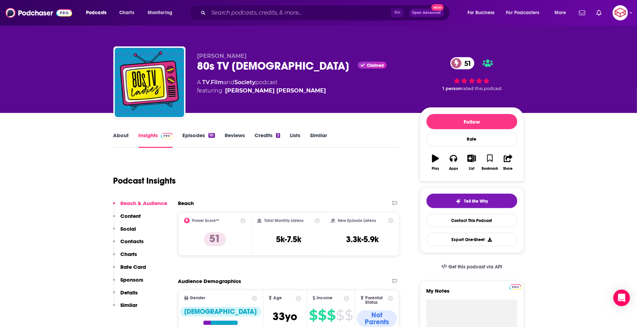
click at [293, 7] on div "⌘ K Open Advanced New" at bounding box center [319, 13] width 261 height 16
click at [300, 13] on input "Search podcasts, credits, & more..." at bounding box center [299, 12] width 182 height 11
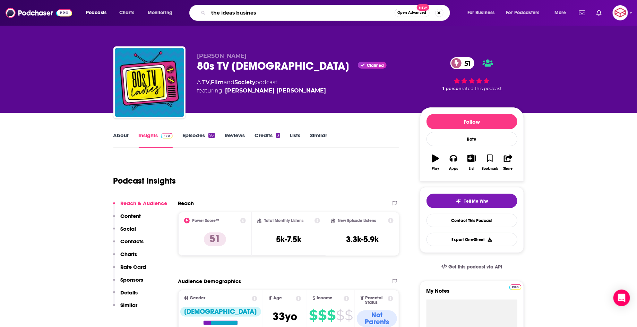
type input "the ideas business"
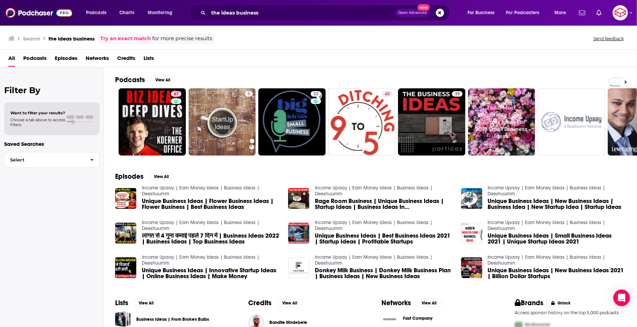
click at [272, 3] on div "Podcasts Charts Monitoring the ideas business Open Advanced New For Business Fo…" at bounding box center [318, 13] width 637 height 26
click at [263, 17] on input "the ideas business" at bounding box center [301, 12] width 187 height 11
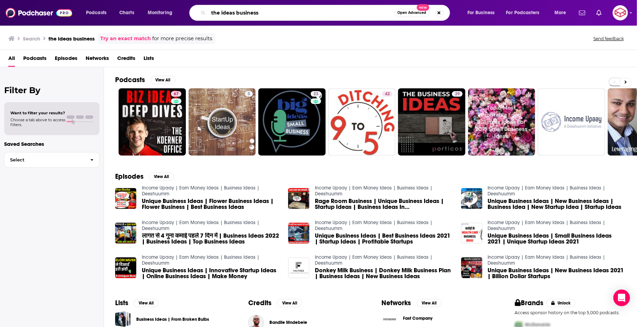
drag, startPoint x: 259, startPoint y: 14, endPoint x: 171, endPoint y: 8, distance: 87.9
click at [174, 10] on div "Podcasts Charts Monitoring the ideas business Open Advanced New For Business Fo…" at bounding box center [327, 13] width 492 height 16
type input "crushing chaos"
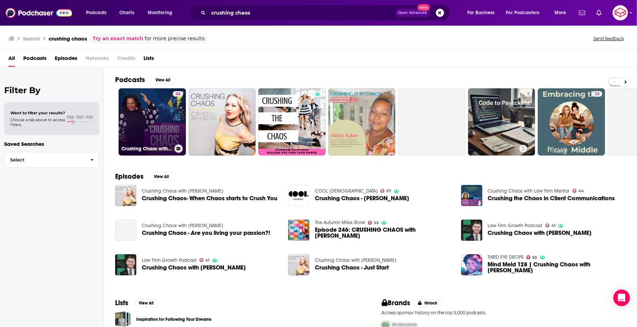
click at [148, 123] on link "44 Crushing Chaos with Law Firm Mentor" at bounding box center [152, 121] width 67 height 67
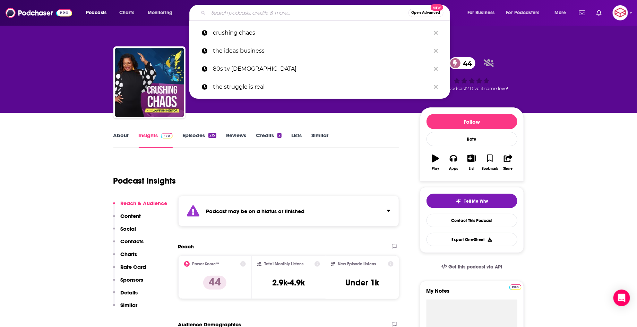
click at [314, 17] on input "Search podcasts, credits, & more..." at bounding box center [308, 12] width 200 height 11
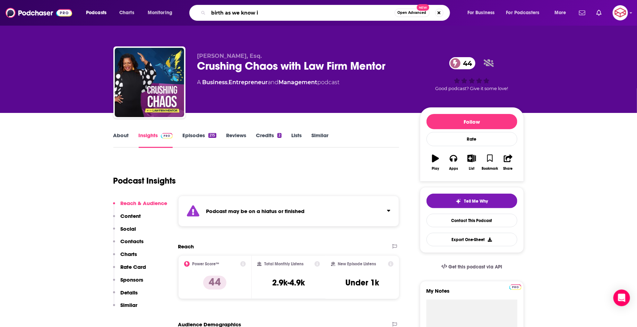
type input "birth as we know it"
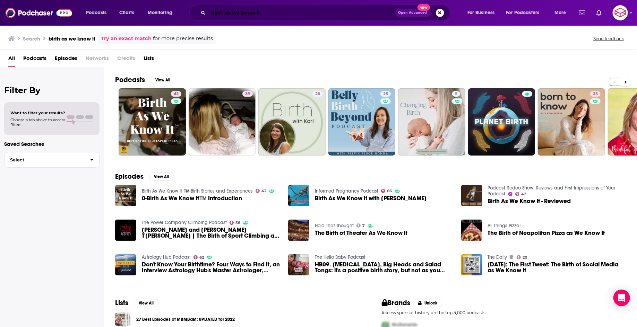
click at [259, 16] on input "birth as we know it" at bounding box center [301, 12] width 187 height 11
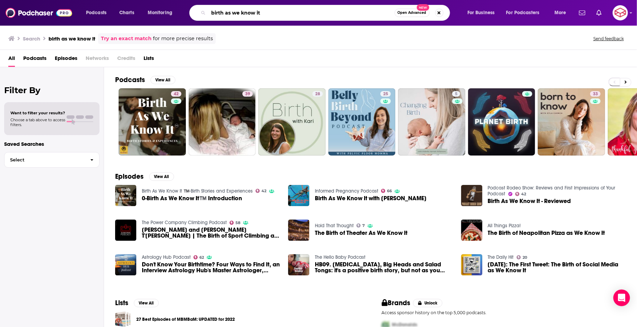
drag, startPoint x: 266, startPoint y: 13, endPoint x: 177, endPoint y: 16, distance: 89.1
click at [178, 16] on div "Podcasts Charts Monitoring birth as we know it Open Advanced New For Business F…" at bounding box center [327, 13] width 492 height 16
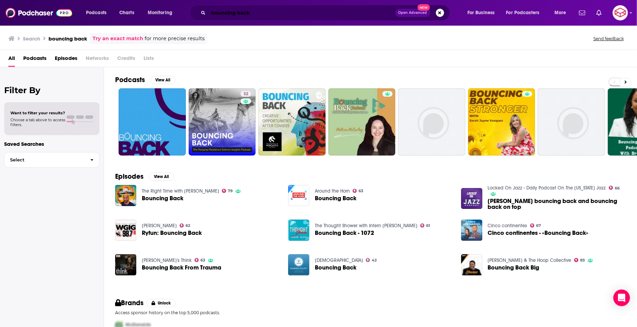
click at [313, 15] on input "bouncing back" at bounding box center [301, 12] width 187 height 11
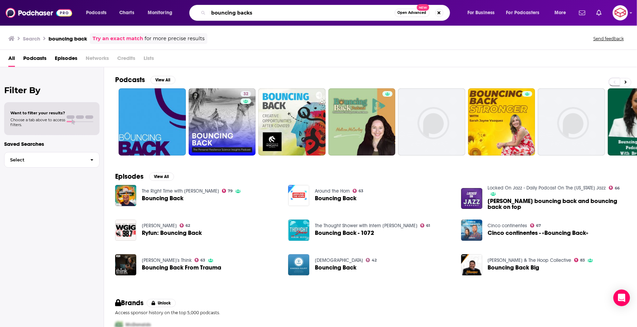
drag, startPoint x: 265, startPoint y: 16, endPoint x: 185, endPoint y: 13, distance: 79.1
click at [185, 13] on div "Podcasts Charts Monitoring bouncing backs Open Advanced New For Business For Po…" at bounding box center [327, 13] width 492 height 16
type input "scams and cons"
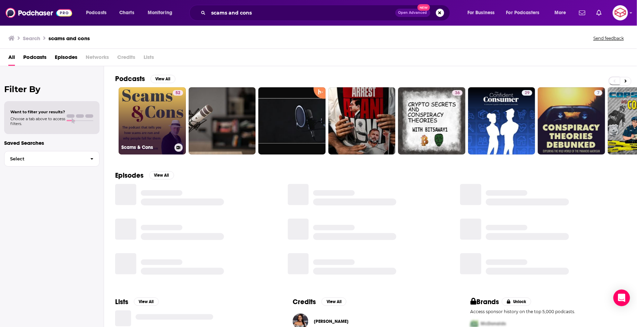
click at [145, 113] on link "52 Scams & Cons" at bounding box center [152, 120] width 67 height 67
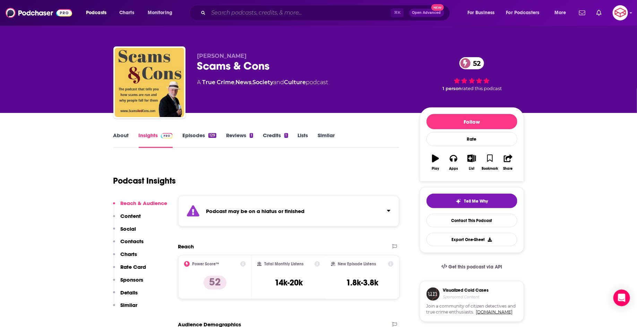
click at [288, 14] on input "Search podcasts, credits, & more..." at bounding box center [299, 12] width 182 height 11
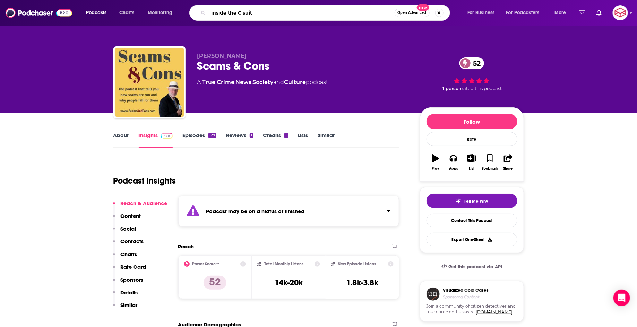
type input "inside the C suite"
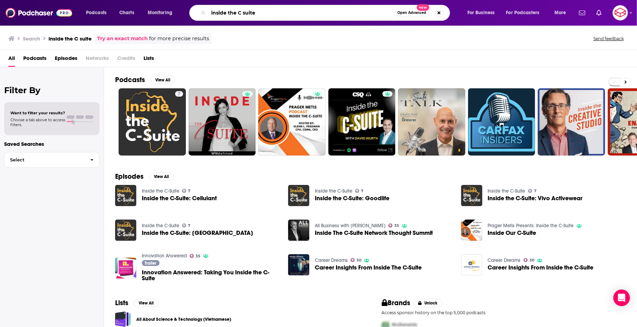
drag, startPoint x: 287, startPoint y: 11, endPoint x: 149, endPoint y: 10, distance: 138.0
click at [149, 10] on div "Podcasts Charts Monitoring inside the C suite Open Advanced New For Business Fo…" at bounding box center [327, 13] width 492 height 16
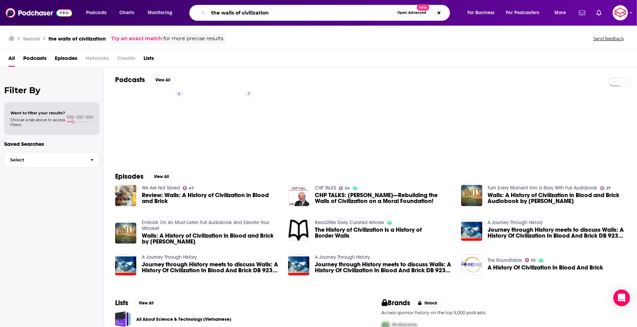
drag, startPoint x: 292, startPoint y: 9, endPoint x: 184, endPoint y: 5, distance: 107.2
click at [189, 6] on div "Podcasts Charts Monitoring the walls of civilization Open Advanced New For Busi…" at bounding box center [327, 13] width 492 height 16
drag, startPoint x: 285, startPoint y: 14, endPoint x: 175, endPoint y: 14, distance: 109.5
click at [178, 14] on div "Podcasts Charts Monitoring the walls of civilization Open Advanced New For Busi…" at bounding box center [327, 13] width 492 height 16
type input "ageless athlete"
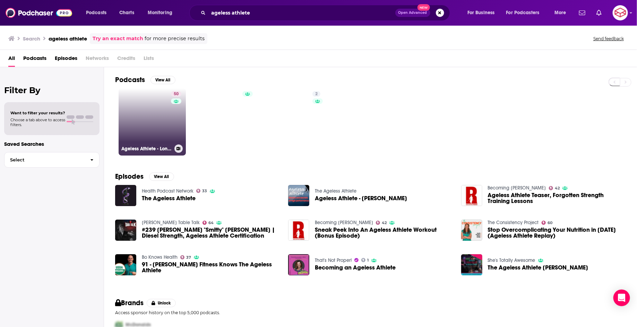
click at [155, 119] on link "50 Ageless Athlete - Longevity Insights From Adventure Sports Legends" at bounding box center [152, 121] width 67 height 67
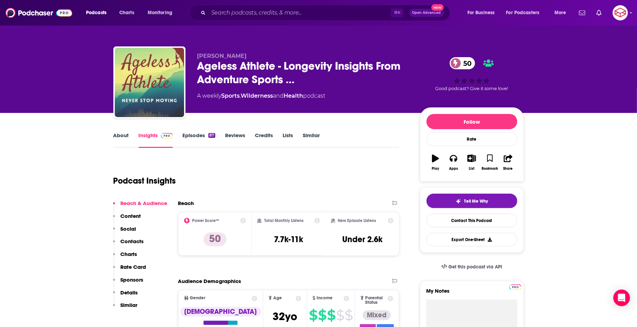
click at [193, 140] on link "Episodes 87" at bounding box center [198, 140] width 33 height 16
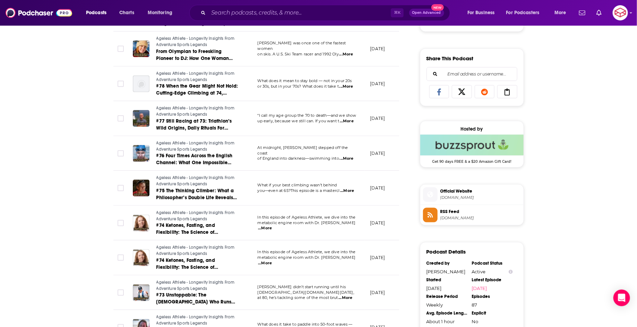
scroll to position [478, 0]
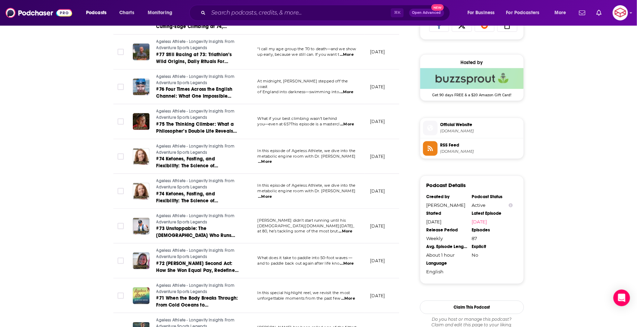
click at [295, 19] on div "⌘ K Open Advanced New" at bounding box center [319, 13] width 261 height 16
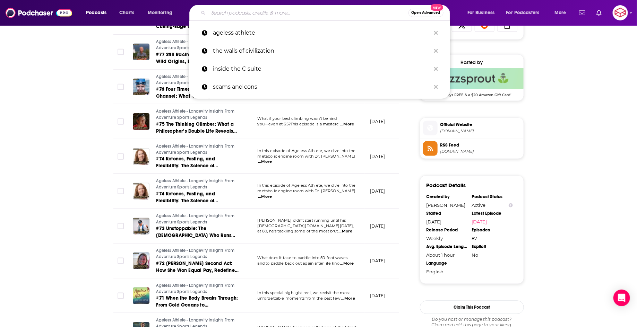
click at [288, 14] on input "Search podcasts, credits, & more..." at bounding box center [308, 12] width 200 height 11
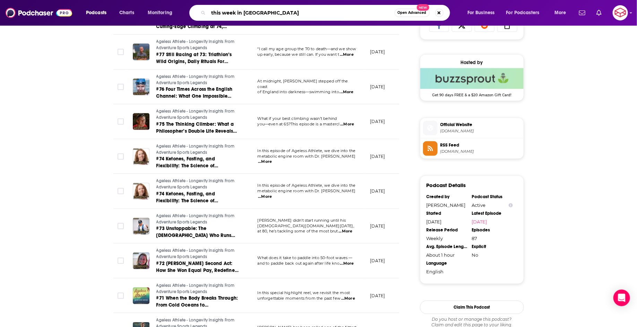
type input "this week in coworking"
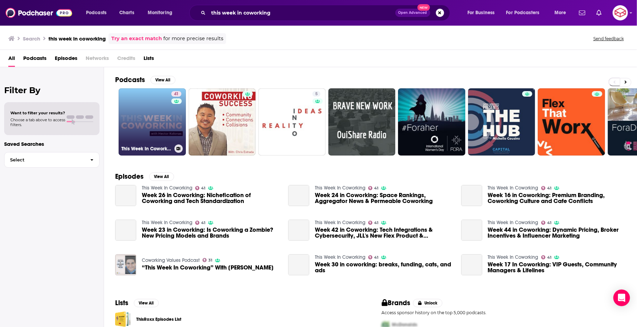
click at [162, 111] on link "41 This Week In Coworking" at bounding box center [152, 121] width 67 height 67
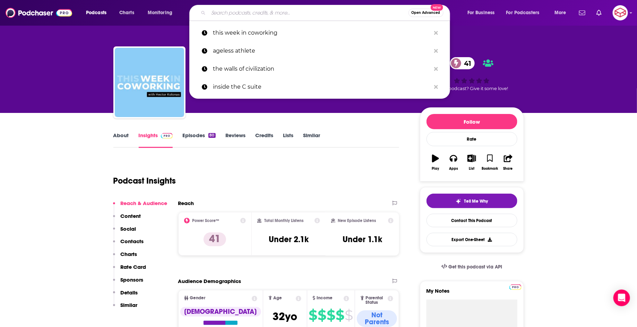
click at [304, 8] on input "Search podcasts, credits, & more..." at bounding box center [308, 12] width 200 height 11
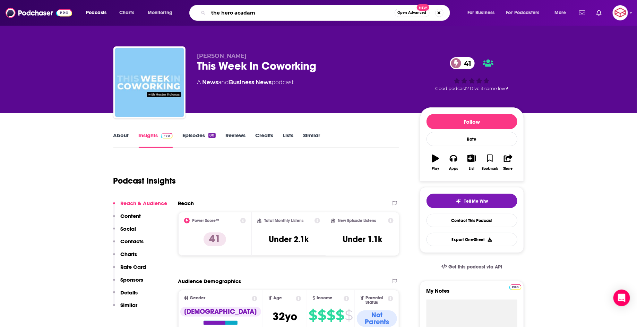
type input "the hero acadamy"
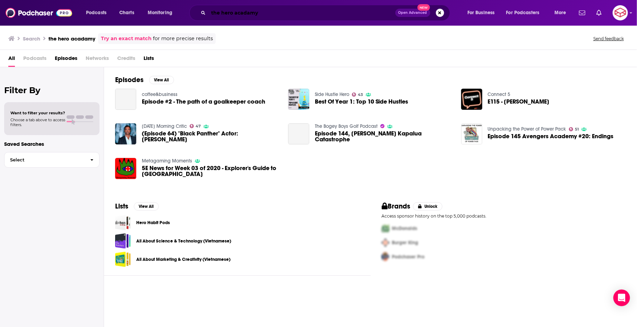
click at [250, 12] on input "the hero acadamy" at bounding box center [301, 12] width 187 height 11
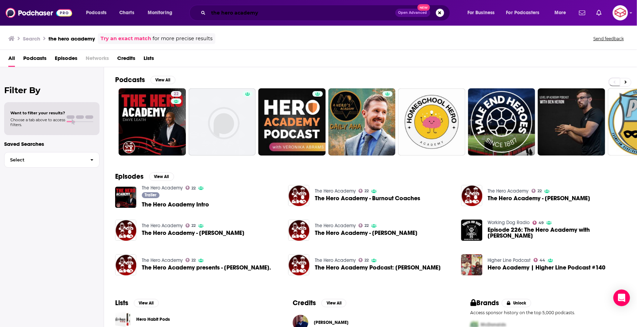
click at [259, 16] on input "the hero academy" at bounding box center [301, 12] width 187 height 11
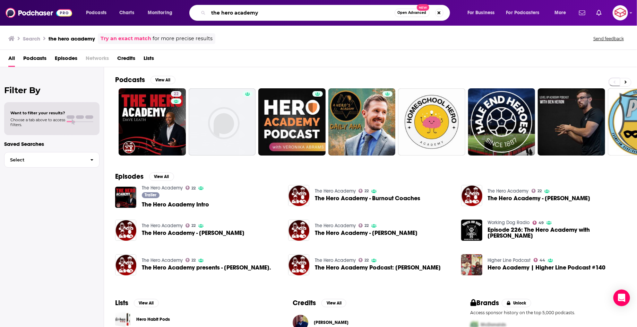
drag, startPoint x: 260, startPoint y: 15, endPoint x: 176, endPoint y: 12, distance: 83.9
click at [178, 12] on div "Podcasts Charts Monitoring the hero academy Open Advanced New For Business For …" at bounding box center [327, 13] width 492 height 16
type input "nurse flo"
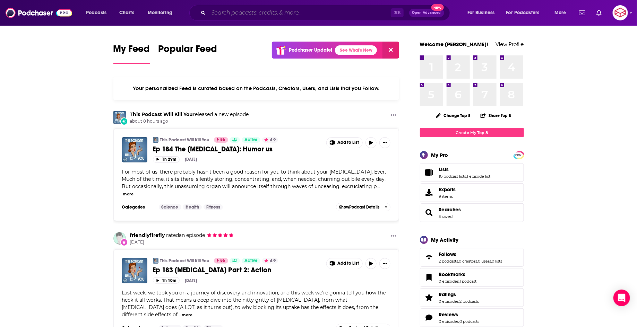
click at [301, 14] on input "Search podcasts, credits, & more..." at bounding box center [299, 12] width 182 height 11
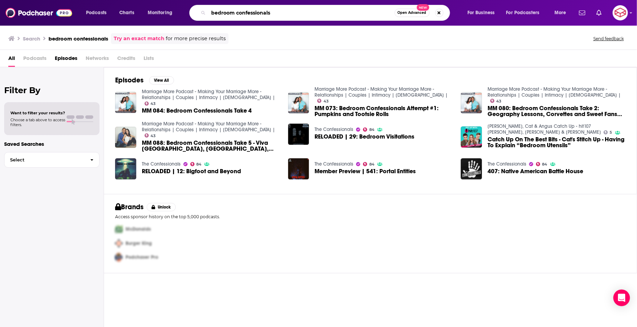
click at [290, 12] on input "bedroom confessionals" at bounding box center [301, 12] width 186 height 11
drag, startPoint x: 290, startPoint y: 12, endPoint x: 162, endPoint y: 11, distance: 128.3
click at [162, 11] on div "Podcasts Charts Monitoring bedroom confessionals Open Advanced New For Business…" at bounding box center [327, 13] width 492 height 16
type input "CHC podcast"
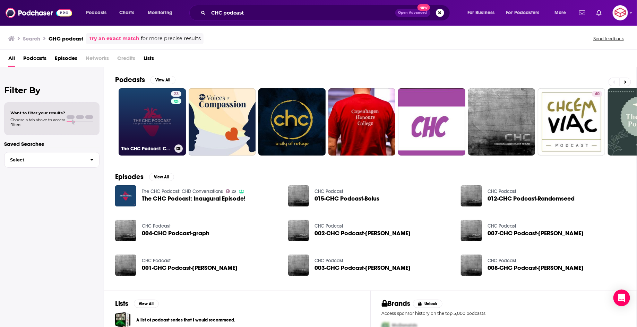
click at [149, 131] on link "23 The CHC Podcast: CHD Conversations" at bounding box center [152, 121] width 67 height 67
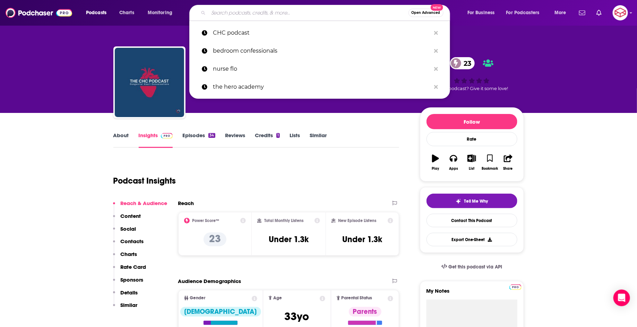
click at [283, 17] on input "Search podcasts, credits, & more..." at bounding box center [308, 12] width 200 height 11
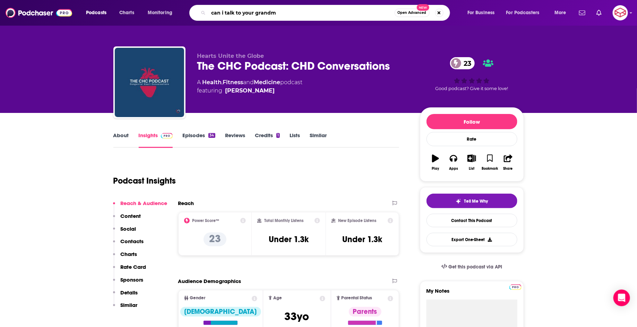
type input "can i talk to your grandma"
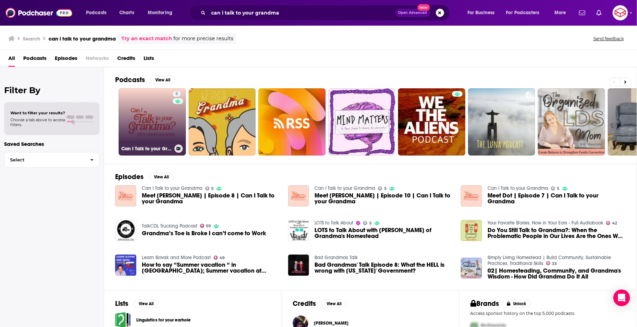
click at [145, 125] on link "5 Can I Talk to your Grandma" at bounding box center [152, 121] width 67 height 67
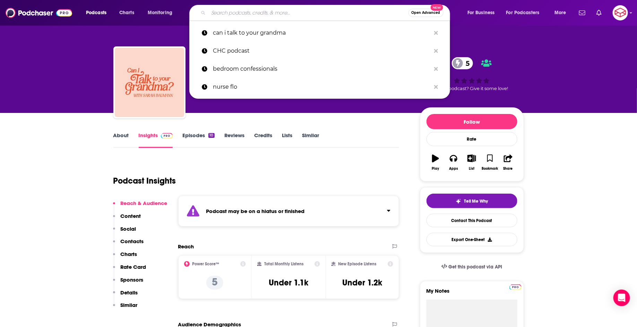
click at [278, 14] on input "Search podcasts, credits, & more..." at bounding box center [308, 12] width 200 height 11
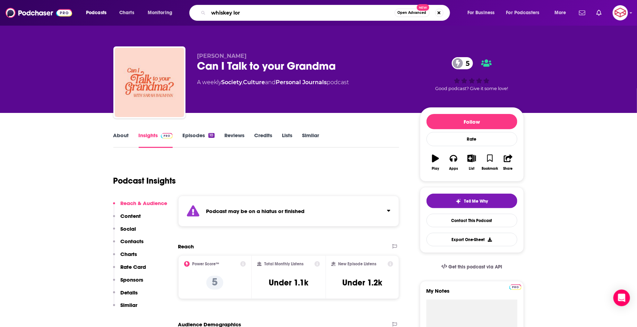
type input "whiskey lore"
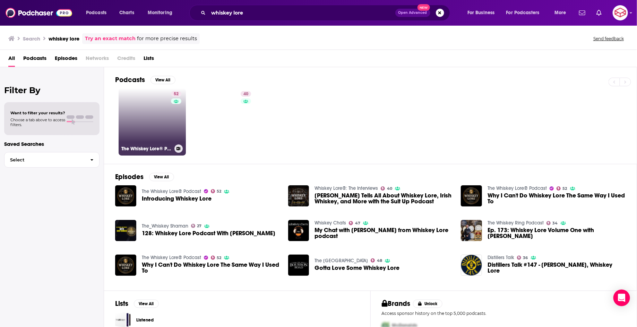
click at [146, 119] on link "52 The Whiskey Lore® Podcast" at bounding box center [152, 121] width 67 height 67
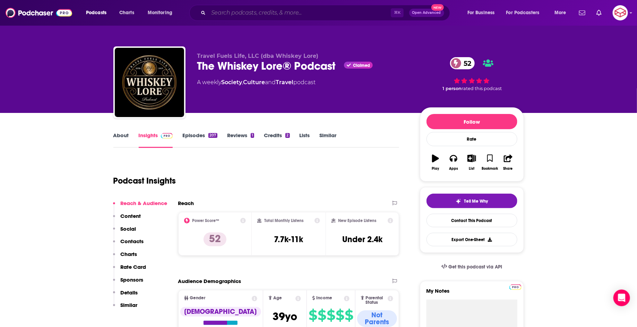
click at [319, 17] on input "Search podcasts, credits, & more..." at bounding box center [299, 12] width 182 height 11
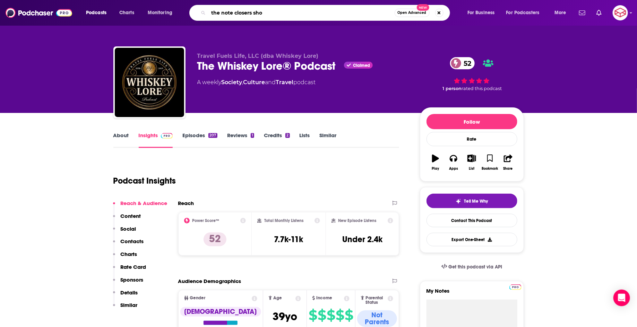
type input "the note closers show"
